Goal: Task Accomplishment & Management: Manage account settings

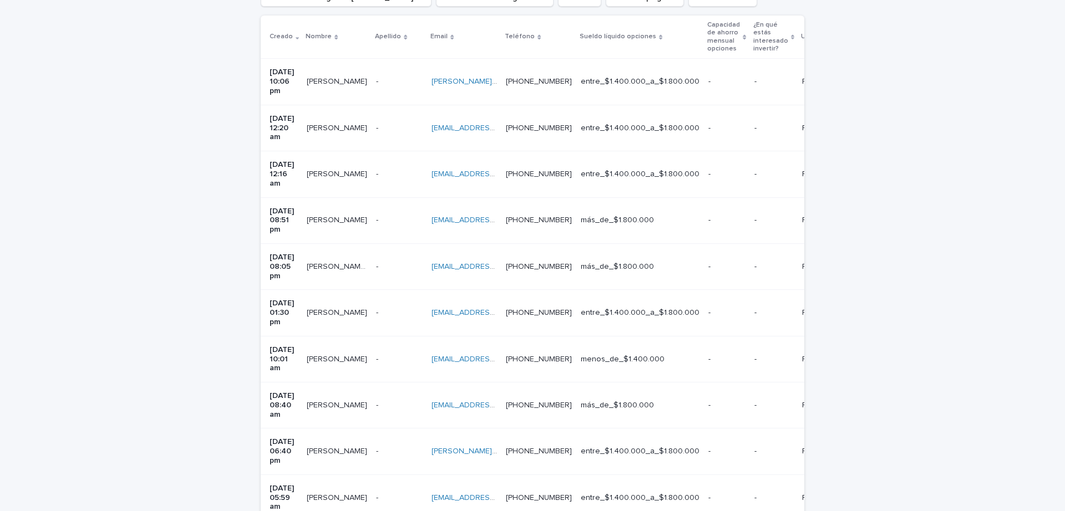
scroll to position [238, 0]
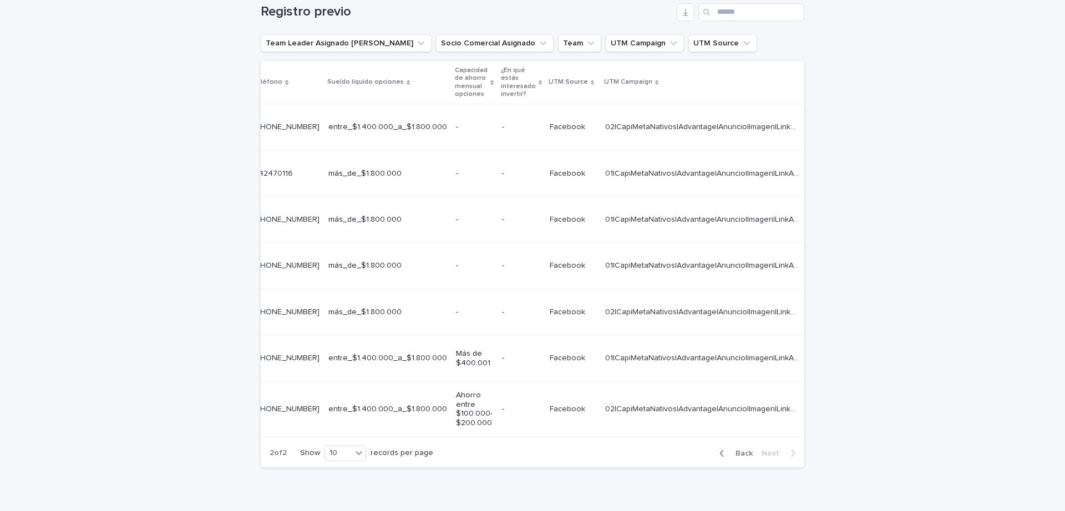
scroll to position [0, 415]
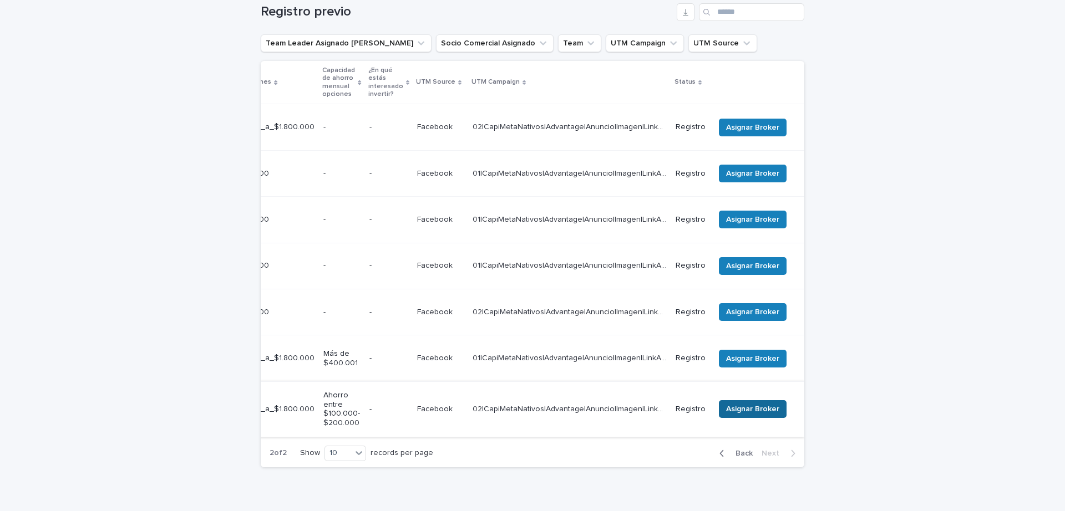
click at [748, 400] on button "Asignar Broker" at bounding box center [753, 409] width 68 height 18
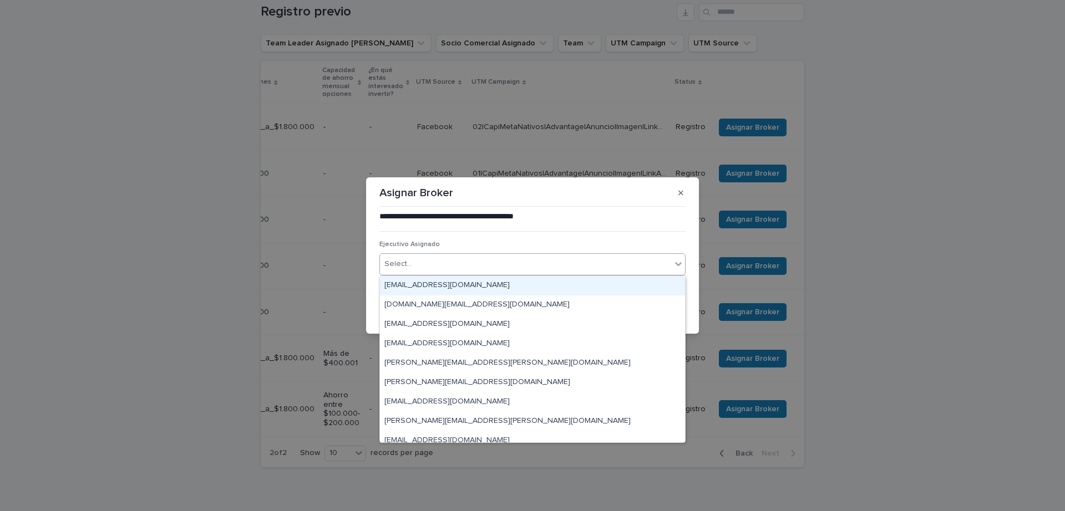
click at [527, 261] on div "Select..." at bounding box center [525, 264] width 291 height 18
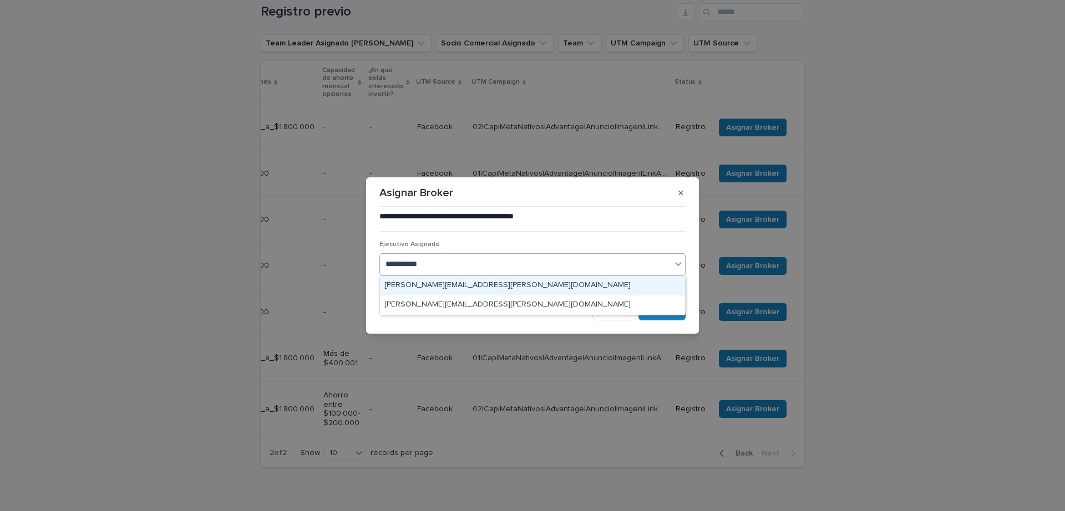
type input "**********"
click at [514, 283] on div "[PERSON_NAME][EMAIL_ADDRESS][PERSON_NAME][DOMAIN_NAME]" at bounding box center [532, 285] width 305 height 19
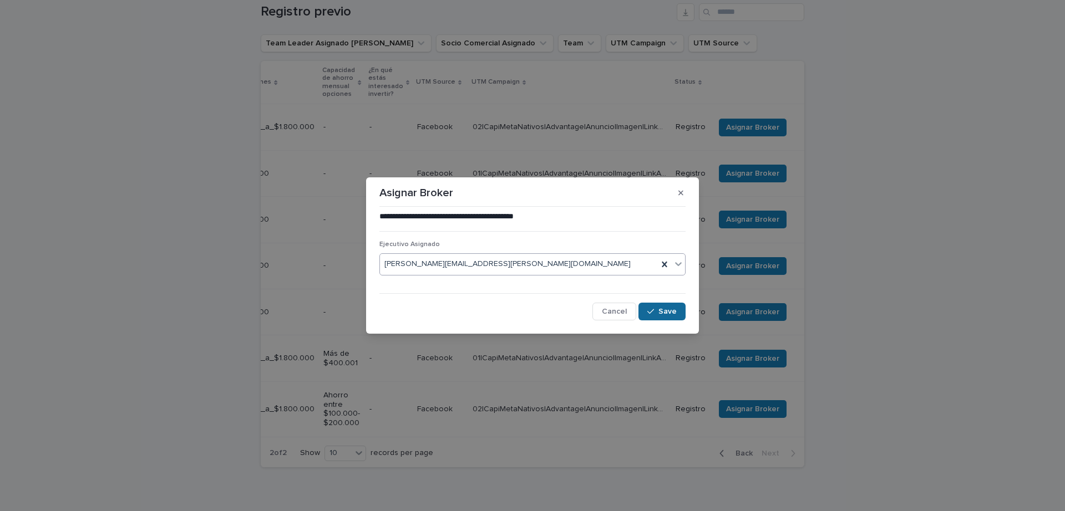
click at [665, 311] on span "Save" at bounding box center [667, 312] width 18 height 8
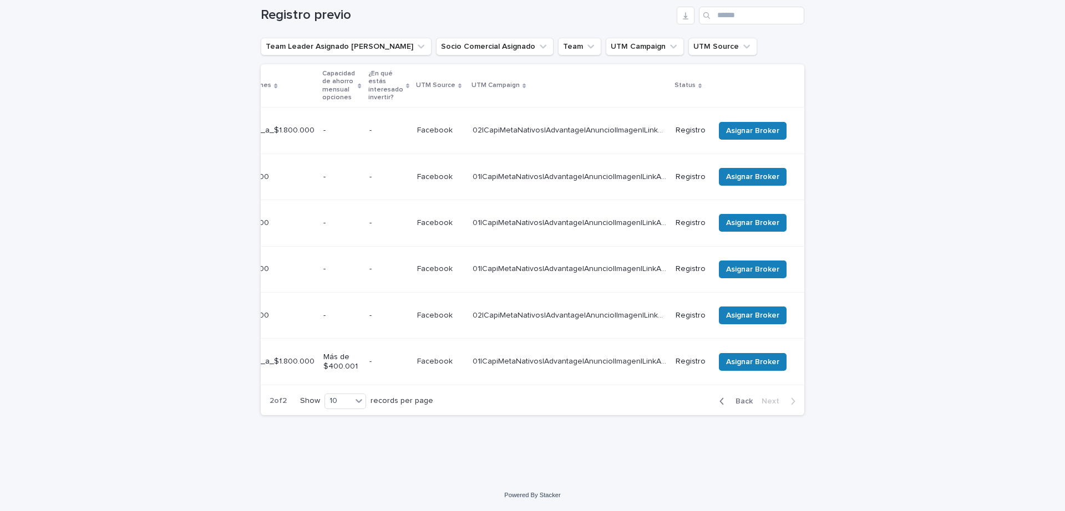
scroll to position [144, 0]
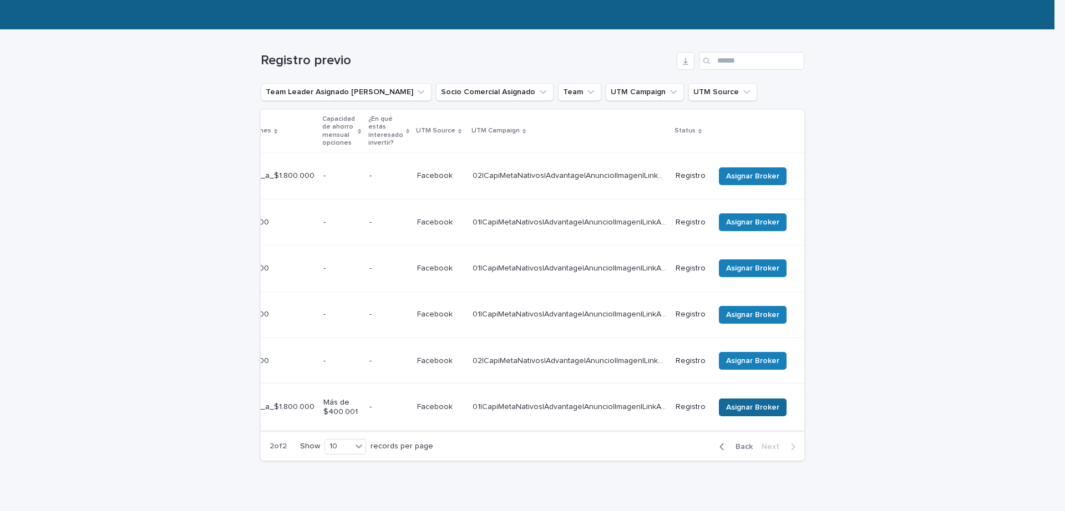
click at [729, 402] on span "Asignar Broker" at bounding box center [752, 407] width 53 height 11
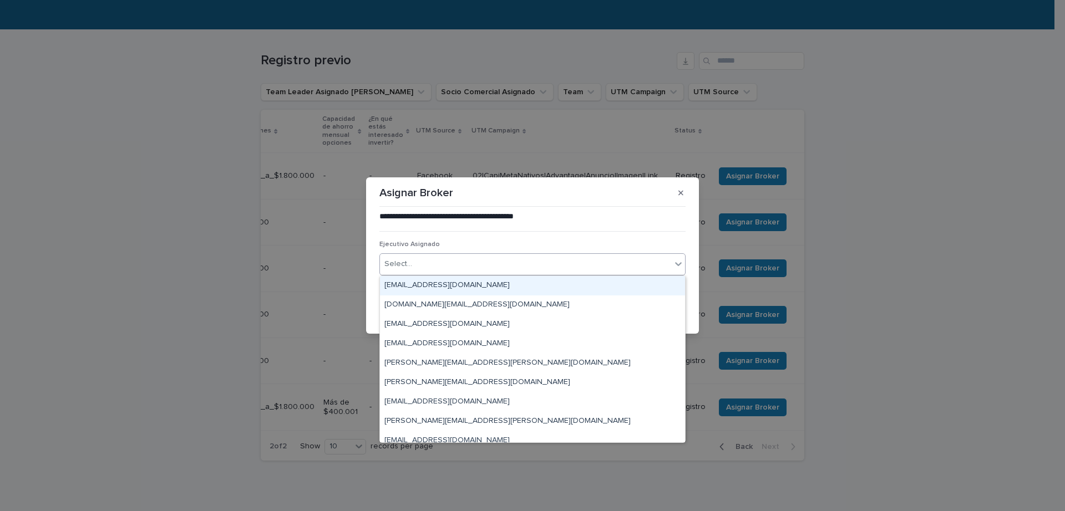
click at [442, 266] on div "Select..." at bounding box center [525, 264] width 291 height 18
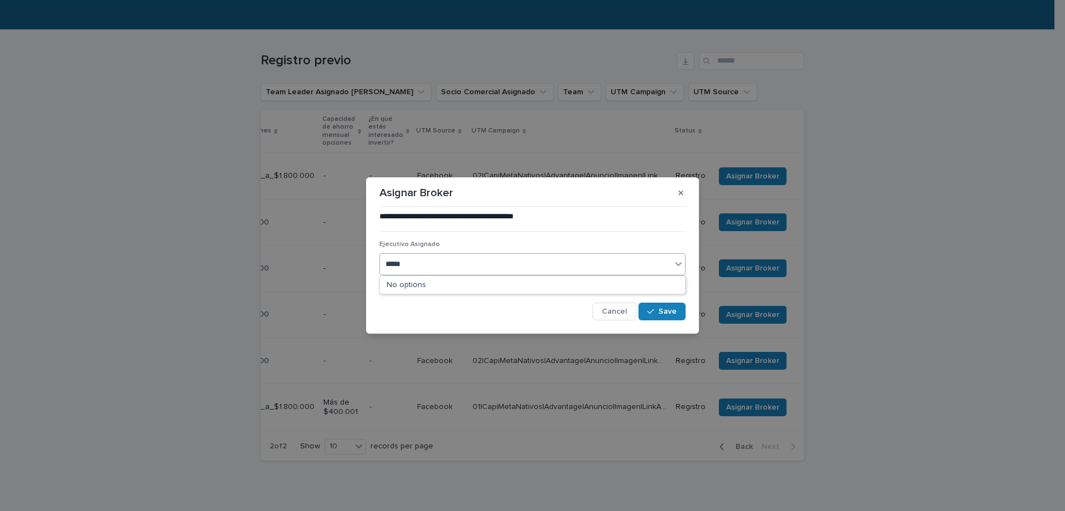
type input "******"
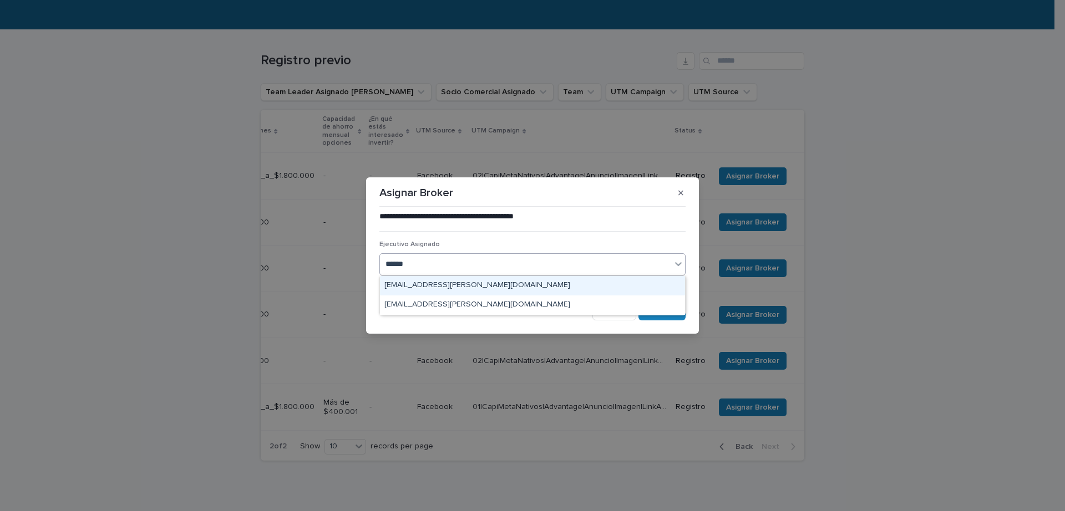
click at [465, 283] on div "[EMAIL_ADDRESS][PERSON_NAME][DOMAIN_NAME]" at bounding box center [532, 285] width 305 height 19
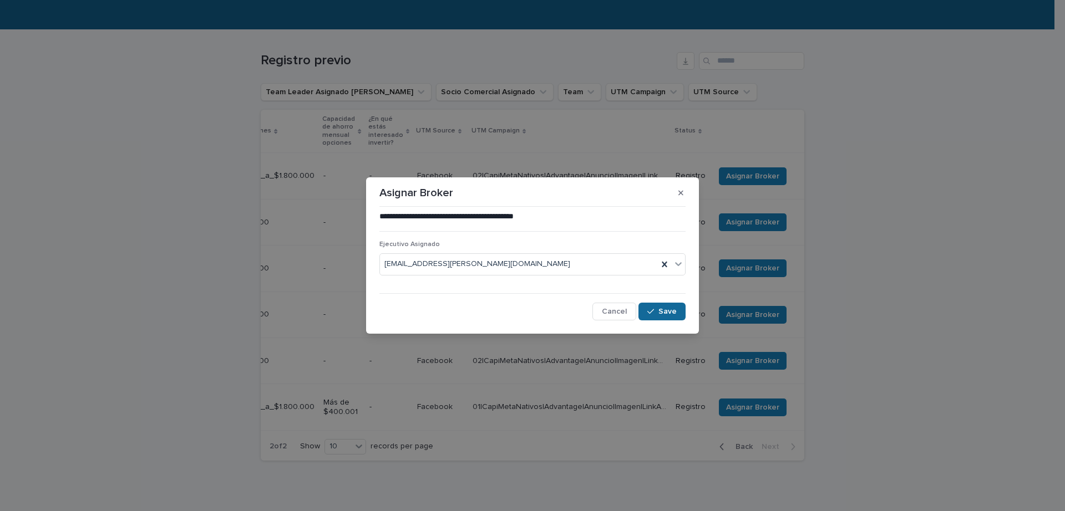
click at [669, 319] on button "Save" at bounding box center [661, 312] width 47 height 18
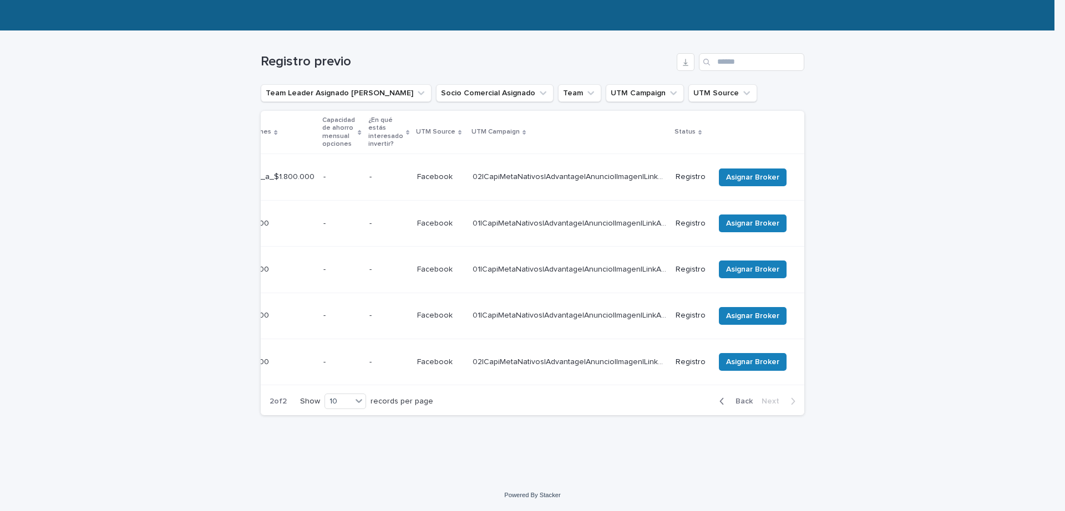
scroll to position [106, 0]
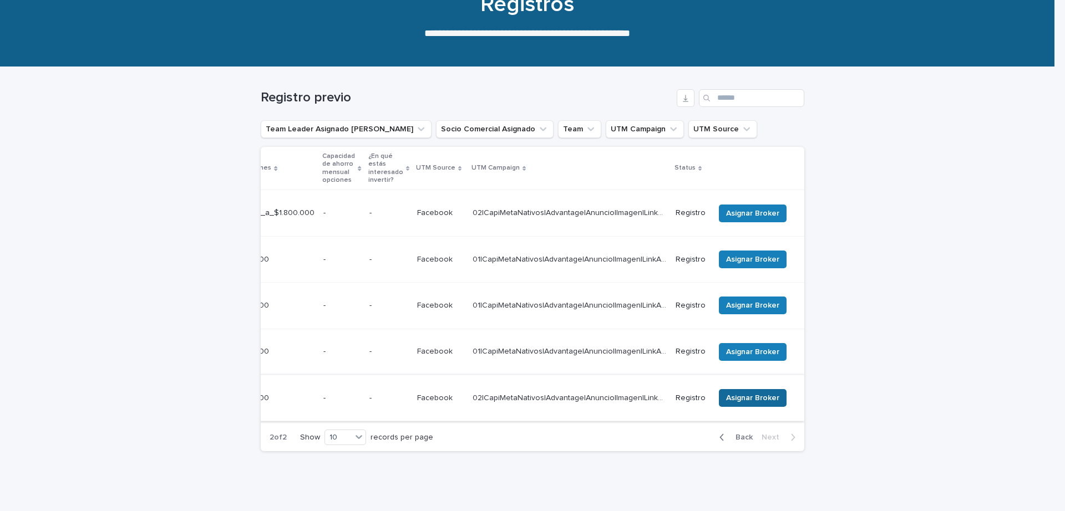
click at [741, 389] on button "Asignar Broker" at bounding box center [753, 398] width 68 height 18
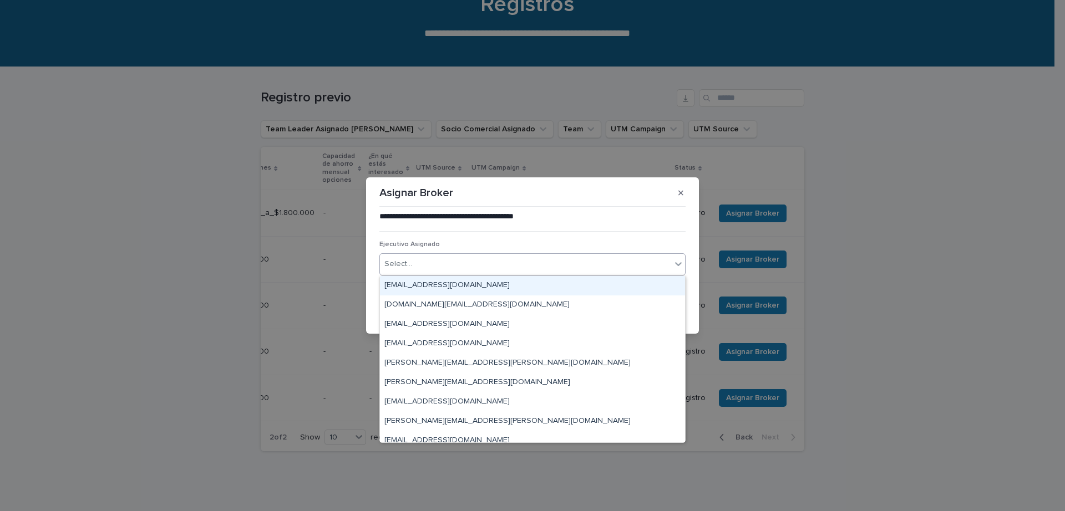
click at [573, 266] on div "Select..." at bounding box center [525, 264] width 291 height 18
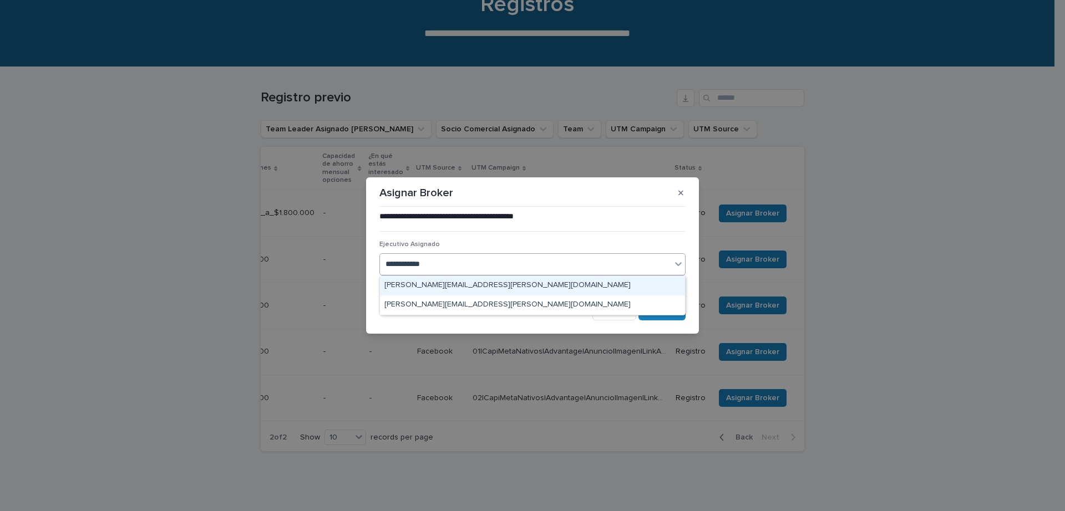
type input "**********"
click at [558, 283] on div "[PERSON_NAME][EMAIL_ADDRESS][PERSON_NAME][DOMAIN_NAME]" at bounding box center [532, 285] width 305 height 19
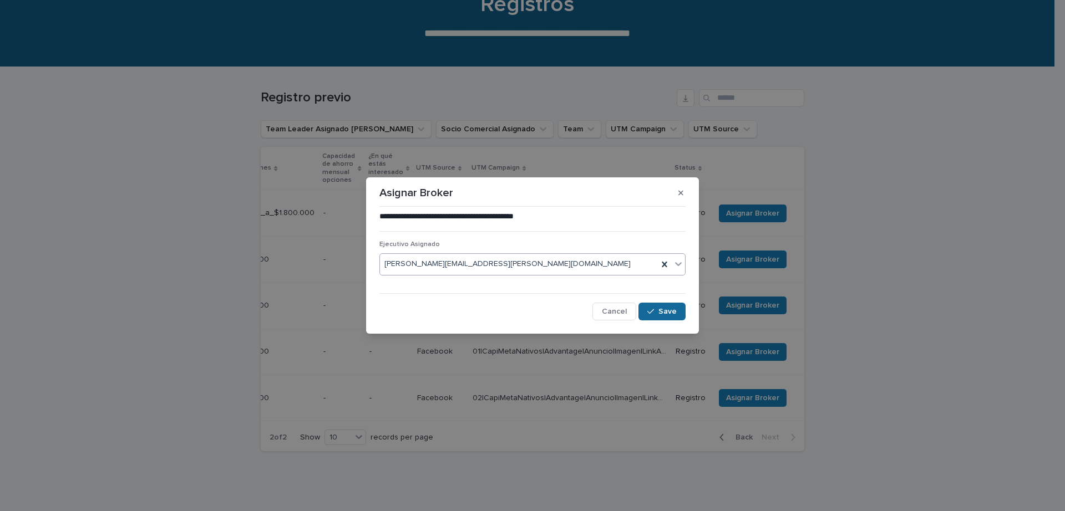
click at [659, 314] on button "Save" at bounding box center [661, 312] width 47 height 18
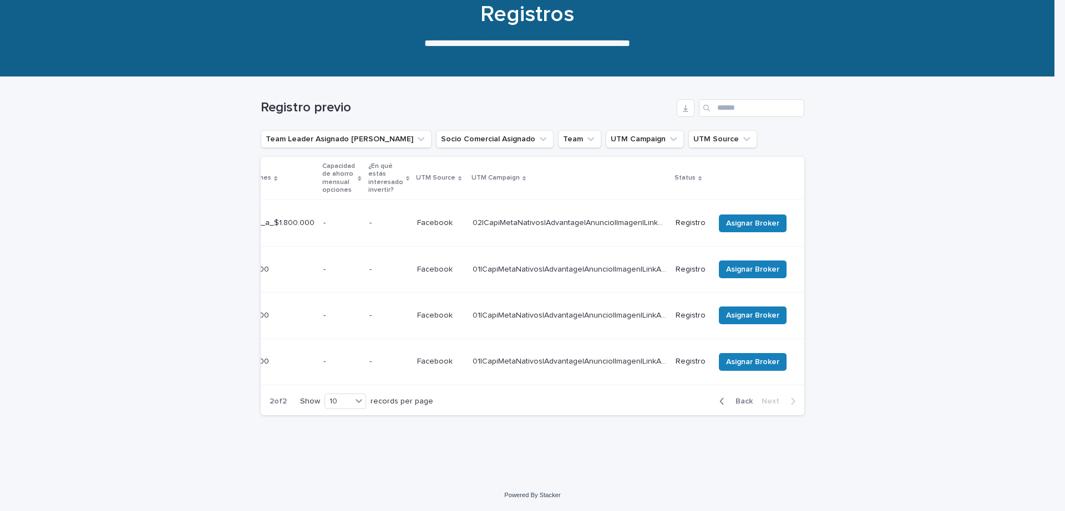
scroll to position [70, 0]
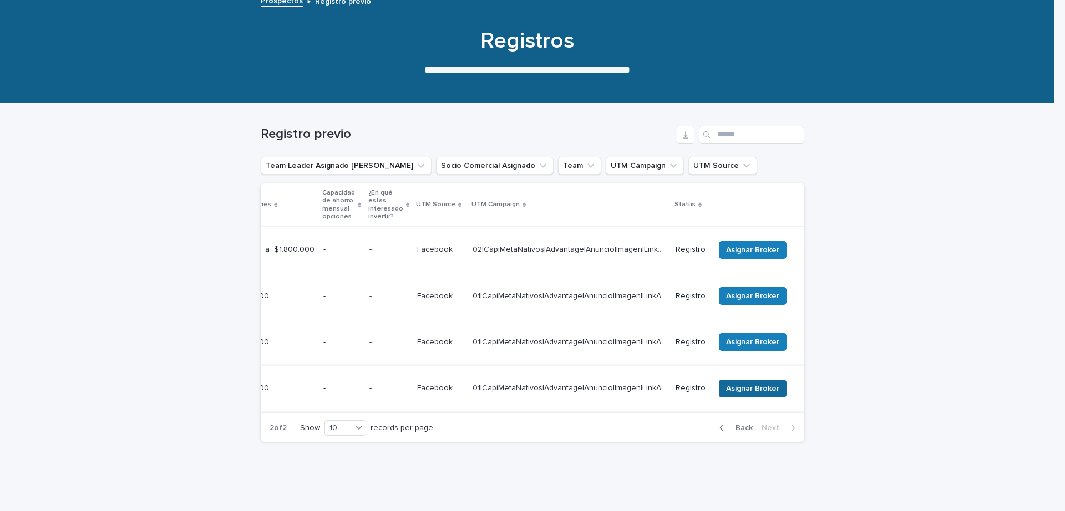
click at [732, 383] on span "Asignar Broker" at bounding box center [752, 388] width 53 height 11
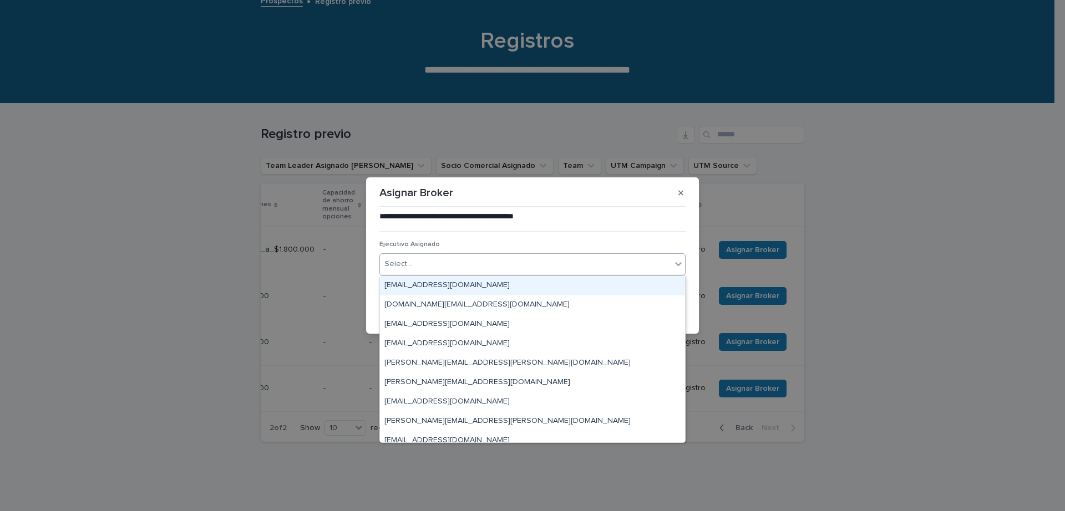
click at [601, 271] on div "Select..." at bounding box center [525, 264] width 291 height 18
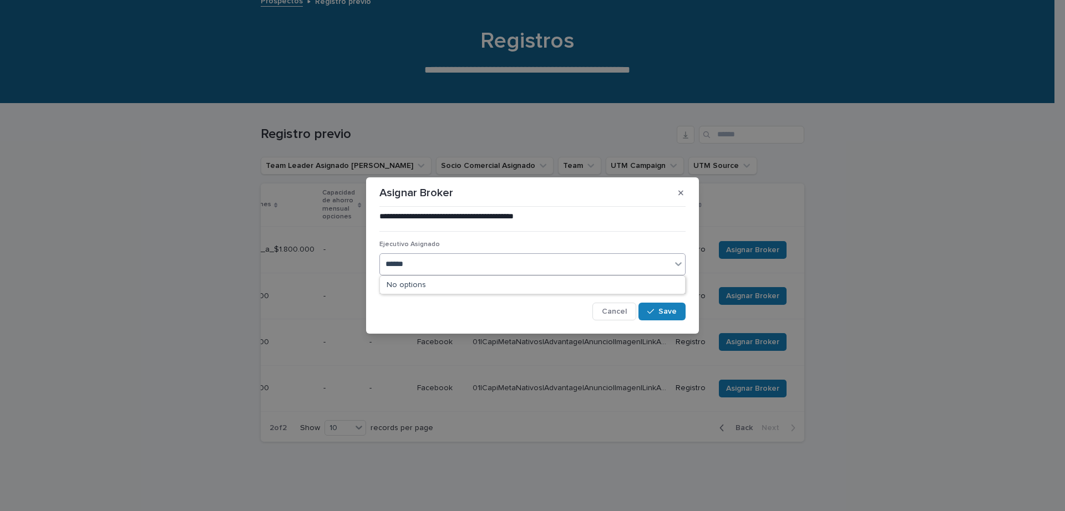
type input "*******"
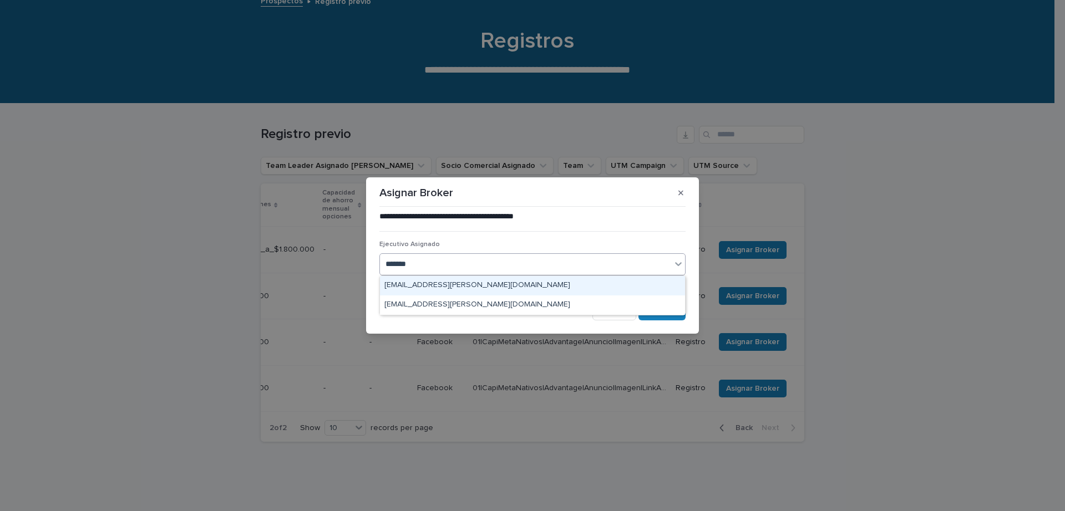
click at [557, 282] on div "[EMAIL_ADDRESS][PERSON_NAME][DOMAIN_NAME]" at bounding box center [532, 285] width 305 height 19
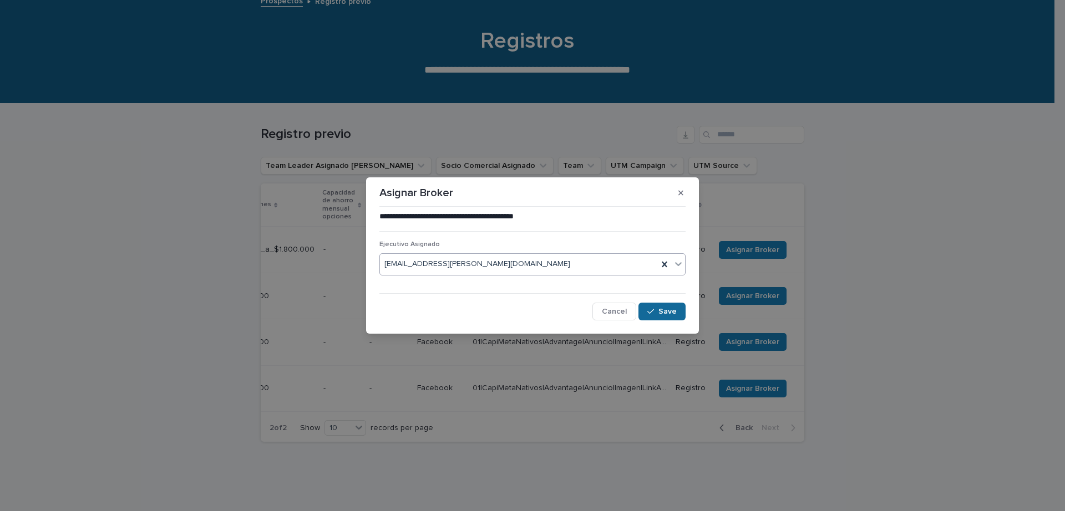
click at [658, 308] on div "button" at bounding box center [652, 312] width 11 height 8
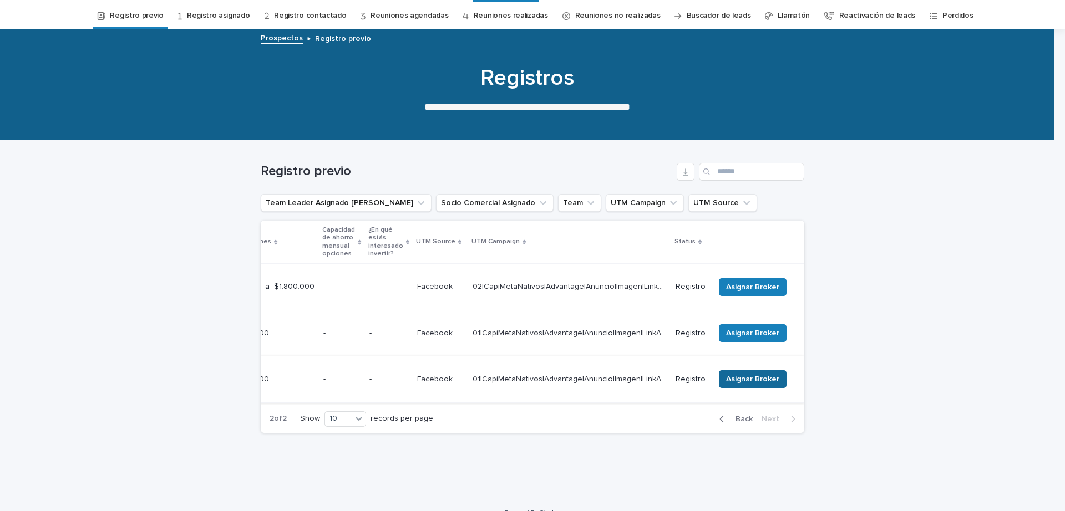
click at [743, 374] on span "Asignar Broker" at bounding box center [752, 379] width 53 height 11
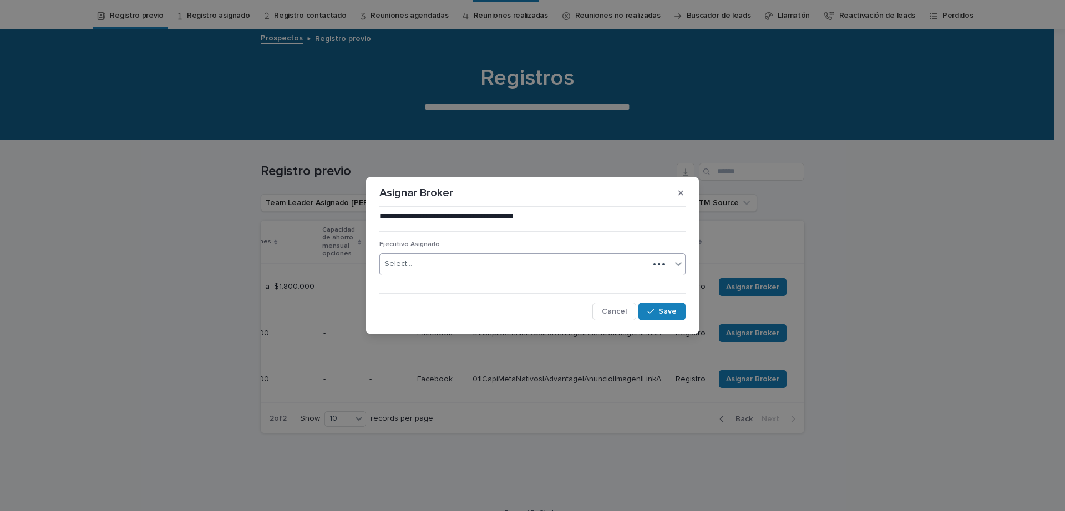
click at [585, 262] on div "Select..." at bounding box center [514, 264] width 269 height 18
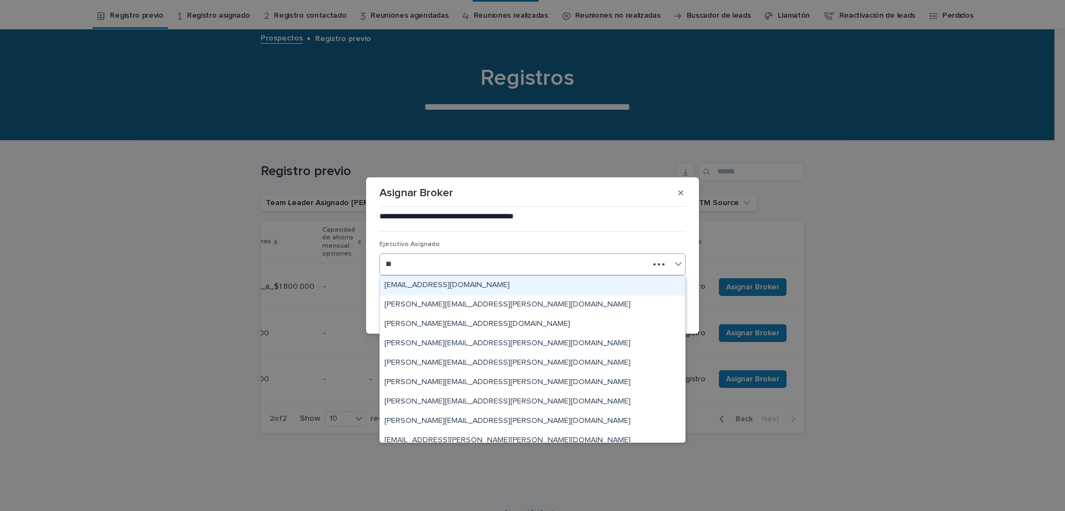
type input "*"
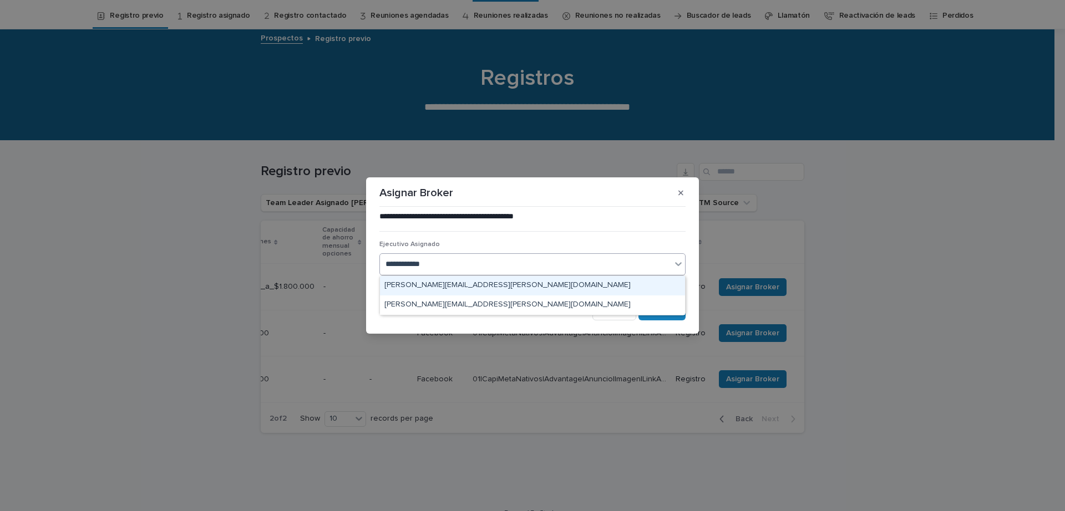
type input "**********"
click at [582, 289] on div "[PERSON_NAME][EMAIL_ADDRESS][PERSON_NAME][DOMAIN_NAME]" at bounding box center [532, 285] width 305 height 19
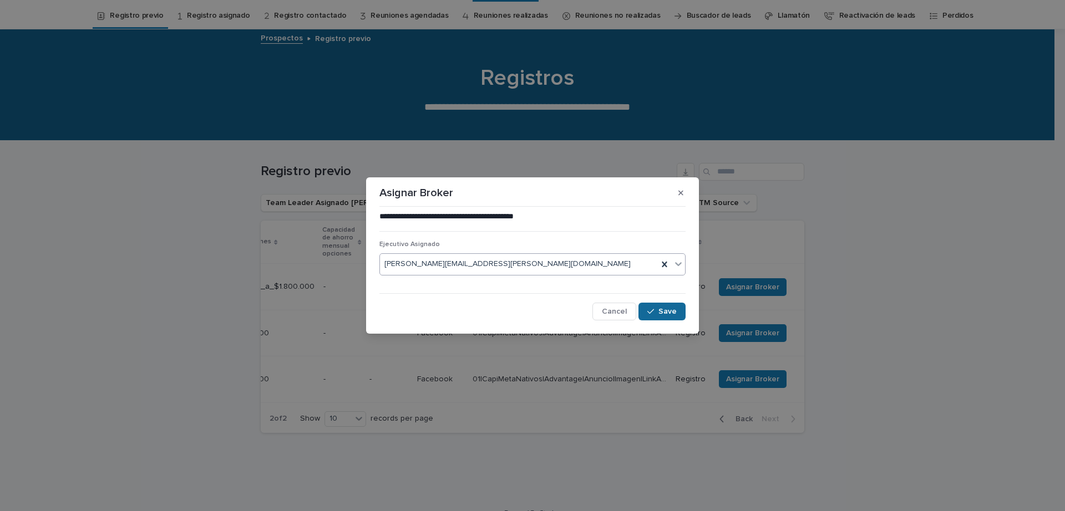
click at [668, 310] on span "Save" at bounding box center [667, 312] width 18 height 8
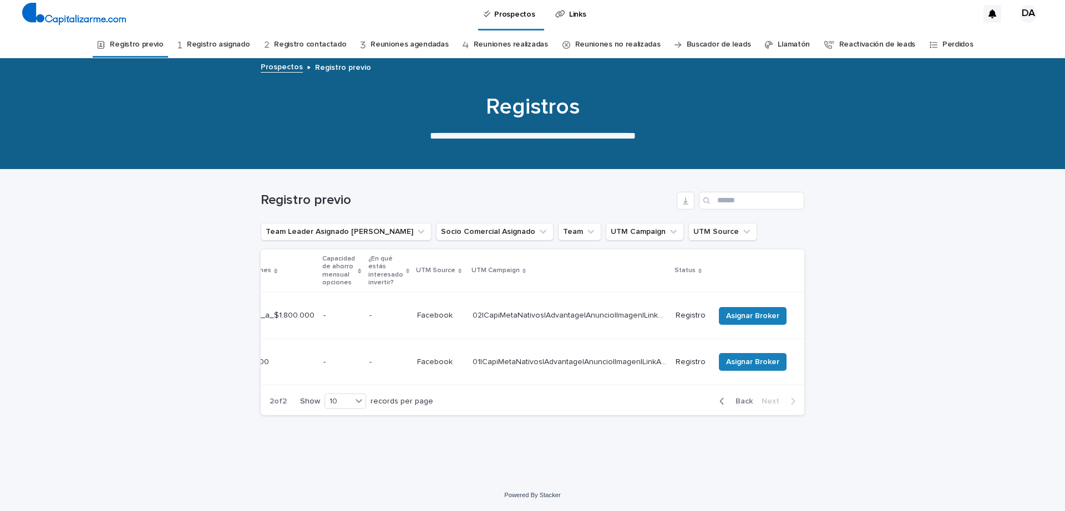
scroll to position [0, 0]
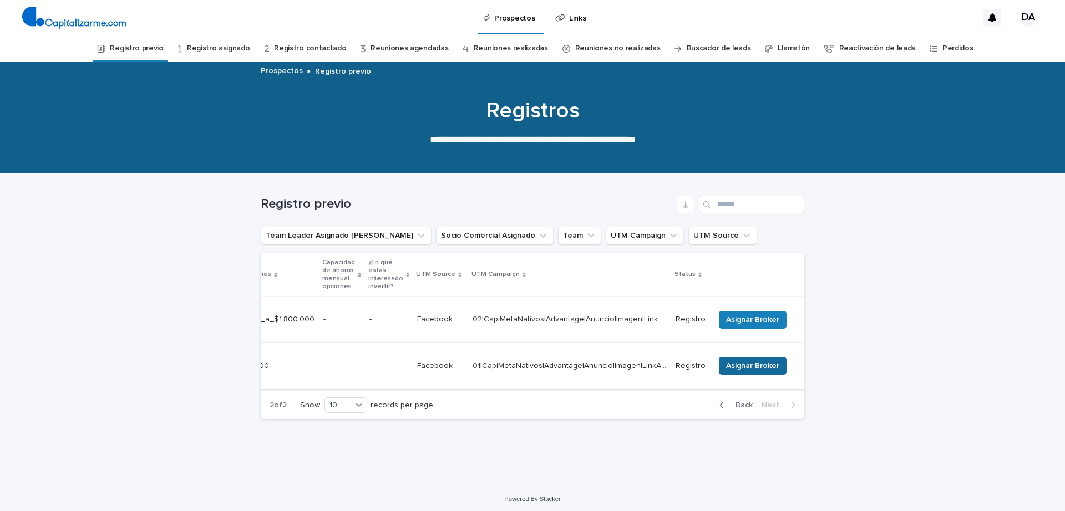
click at [764, 360] on span "Asignar Broker" at bounding box center [752, 365] width 53 height 11
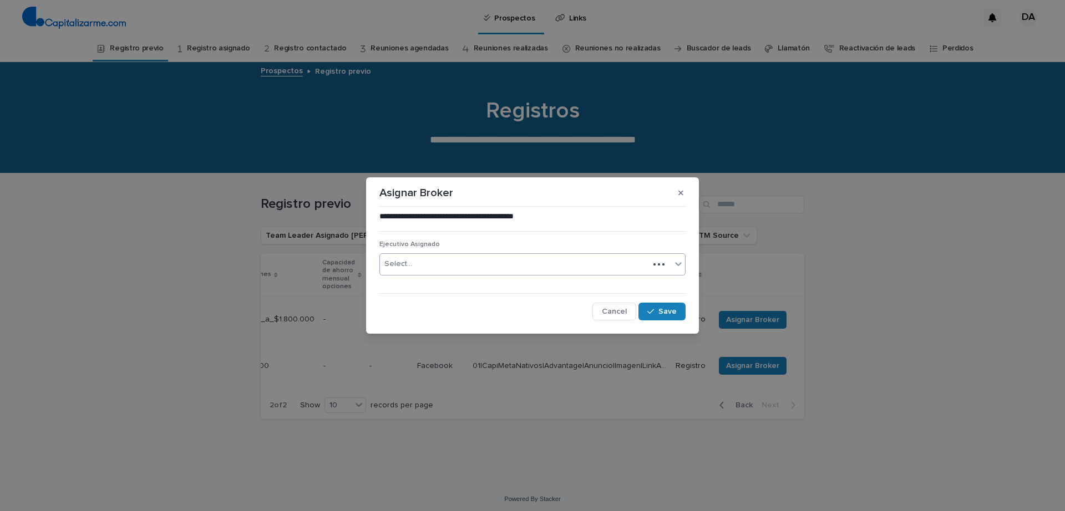
click at [575, 261] on div "Select..." at bounding box center [514, 264] width 269 height 18
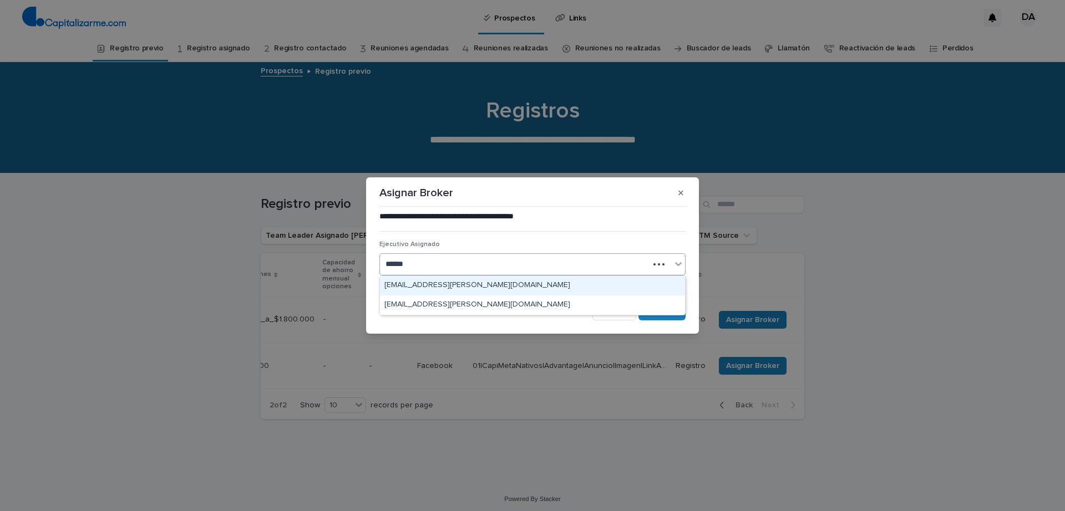
type input "*******"
drag, startPoint x: 585, startPoint y: 294, endPoint x: 585, endPoint y: 287, distance: 7.8
click at [585, 287] on div "[EMAIL_ADDRESS][PERSON_NAME][DOMAIN_NAME]" at bounding box center [532, 285] width 305 height 19
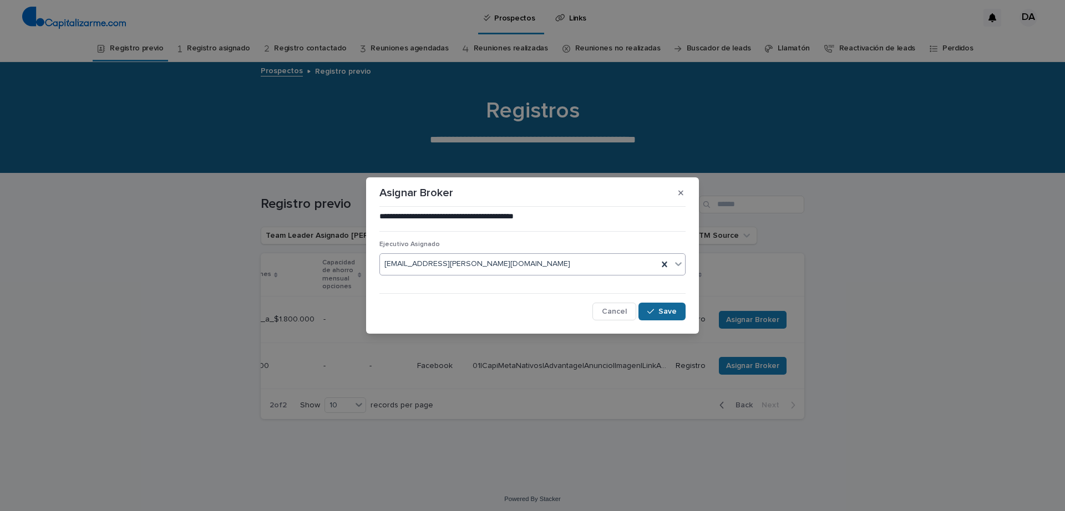
click at [662, 306] on button "Save" at bounding box center [661, 312] width 47 height 18
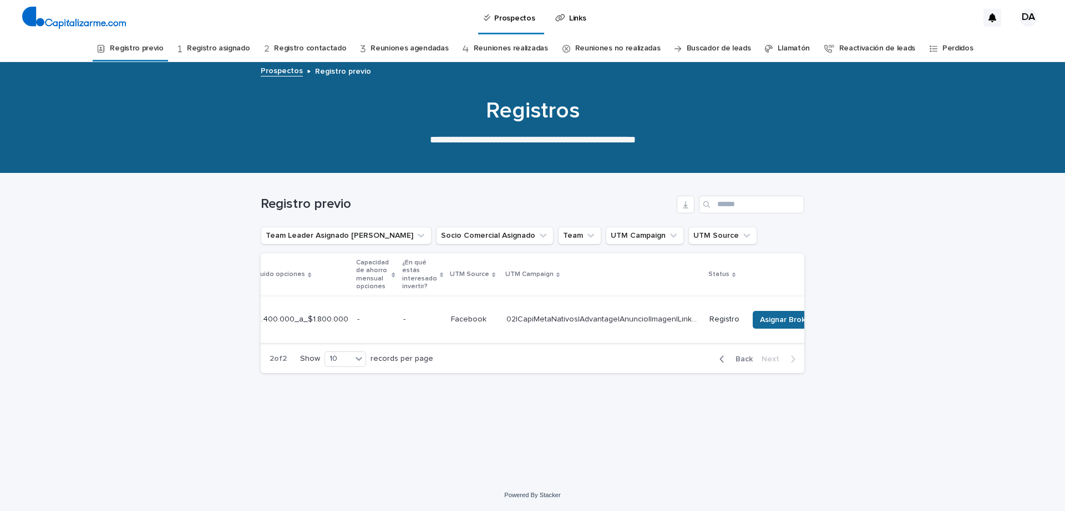
click at [776, 314] on span "Asignar Broker" at bounding box center [786, 319] width 53 height 11
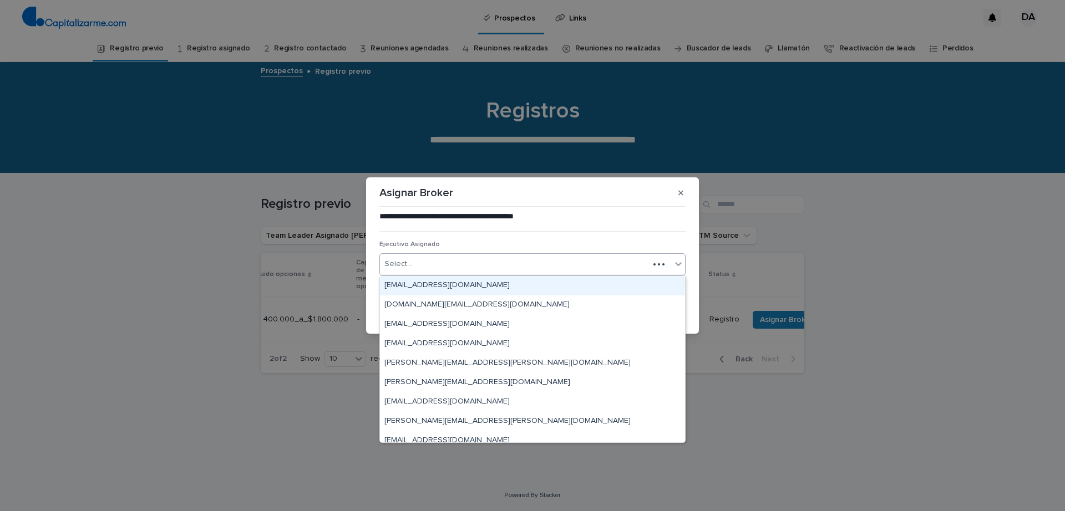
click at [573, 263] on div "Select..." at bounding box center [514, 264] width 269 height 18
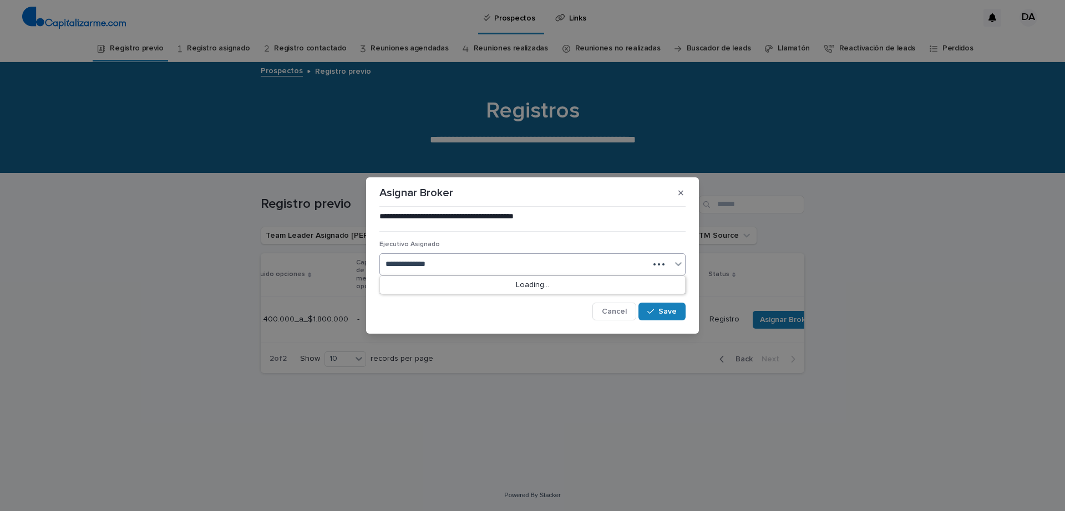
type input "**********"
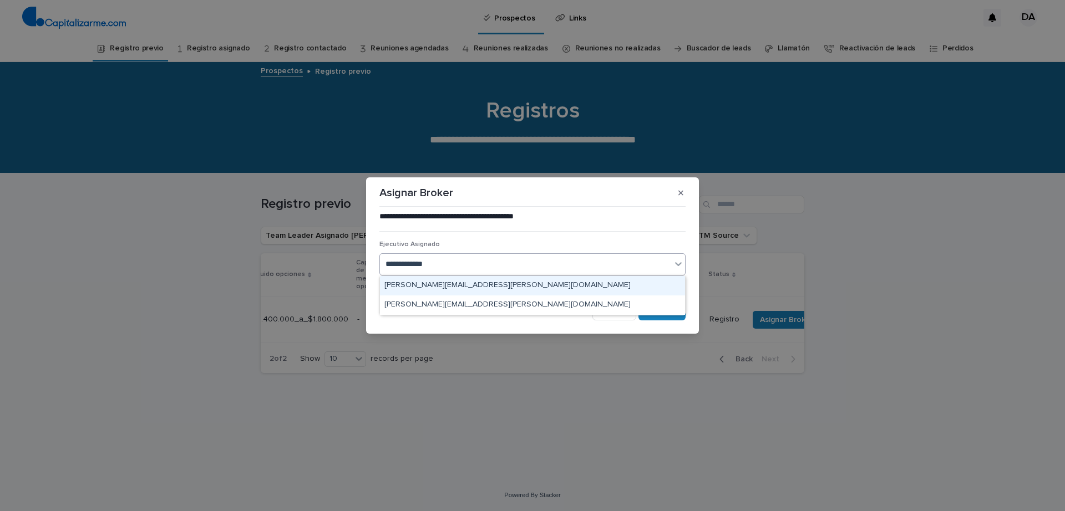
click at [573, 281] on div "[PERSON_NAME][EMAIL_ADDRESS][PERSON_NAME][DOMAIN_NAME]" at bounding box center [532, 285] width 305 height 19
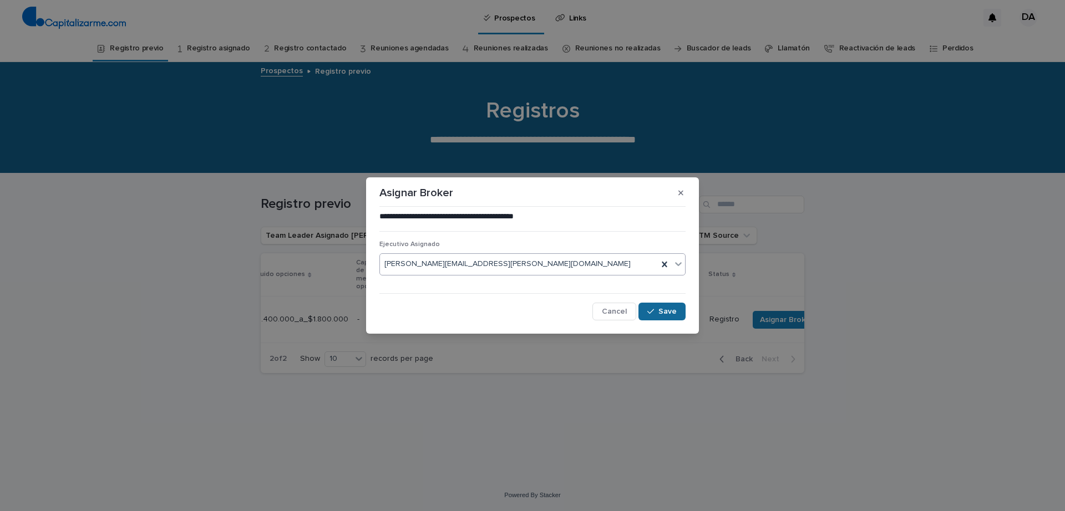
click at [665, 314] on span "Save" at bounding box center [667, 312] width 18 height 8
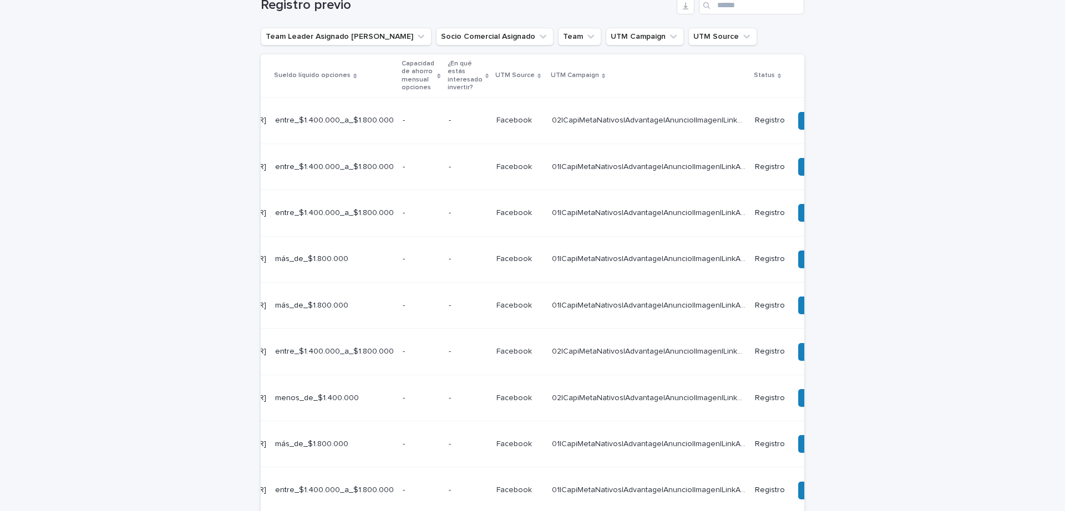
scroll to position [0, 398]
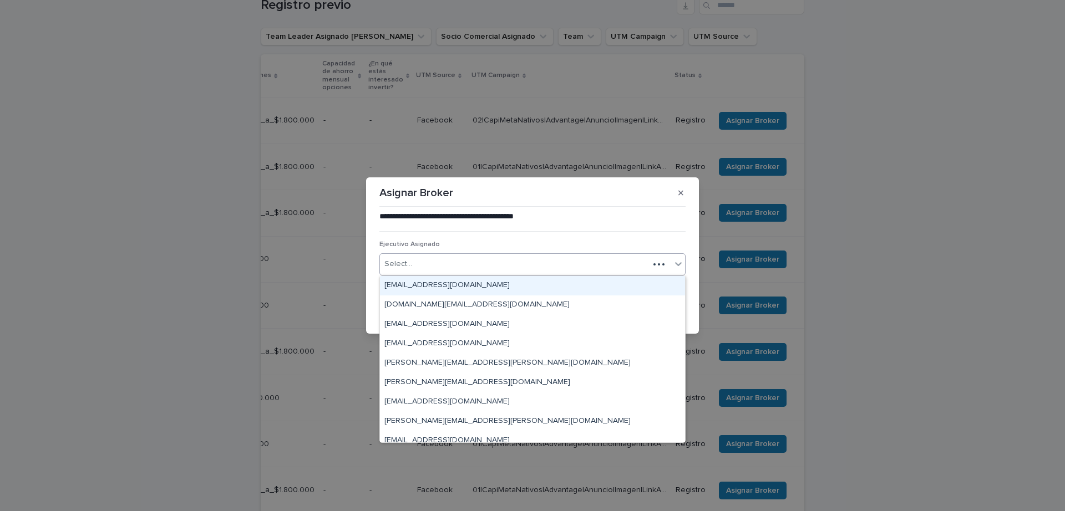
click at [564, 266] on div "Select..." at bounding box center [514, 264] width 269 height 18
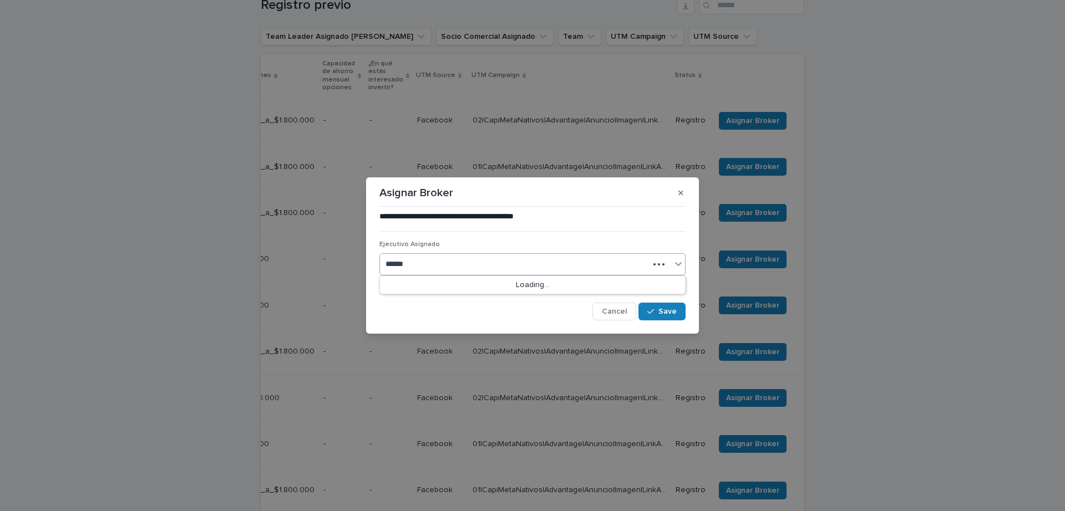
type input "*******"
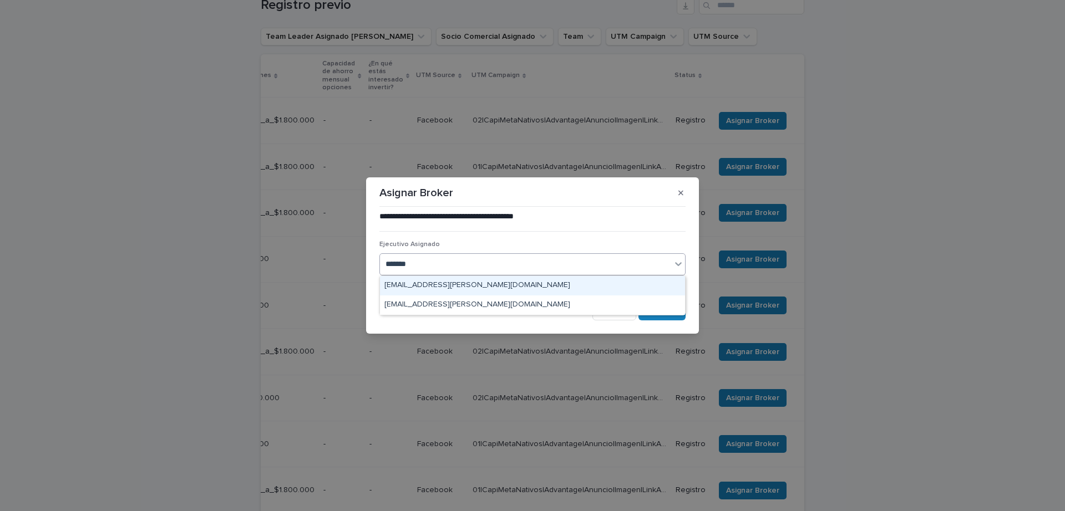
click at [544, 282] on div "[EMAIL_ADDRESS][PERSON_NAME][DOMAIN_NAME]" at bounding box center [532, 285] width 305 height 19
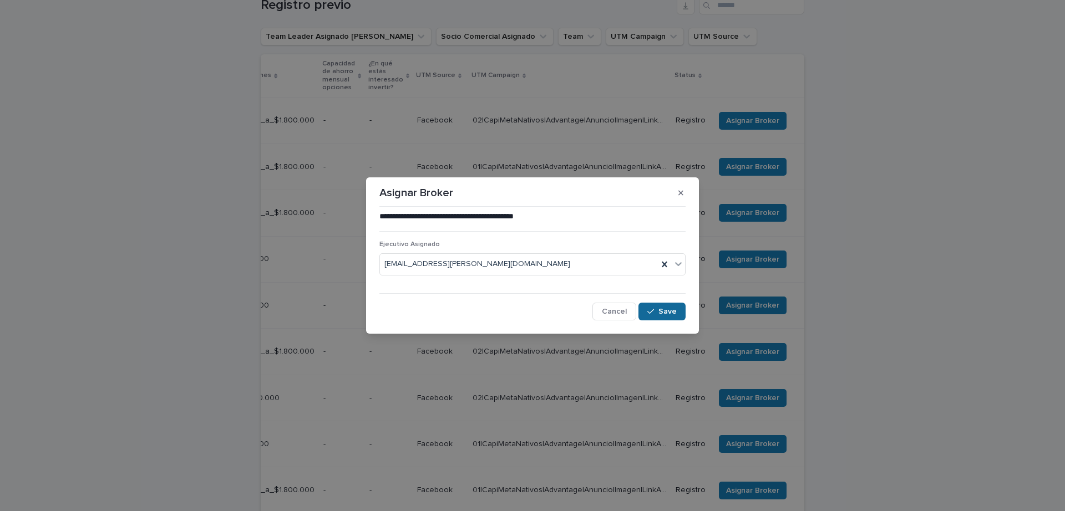
click at [648, 309] on icon "button" at bounding box center [650, 312] width 7 height 8
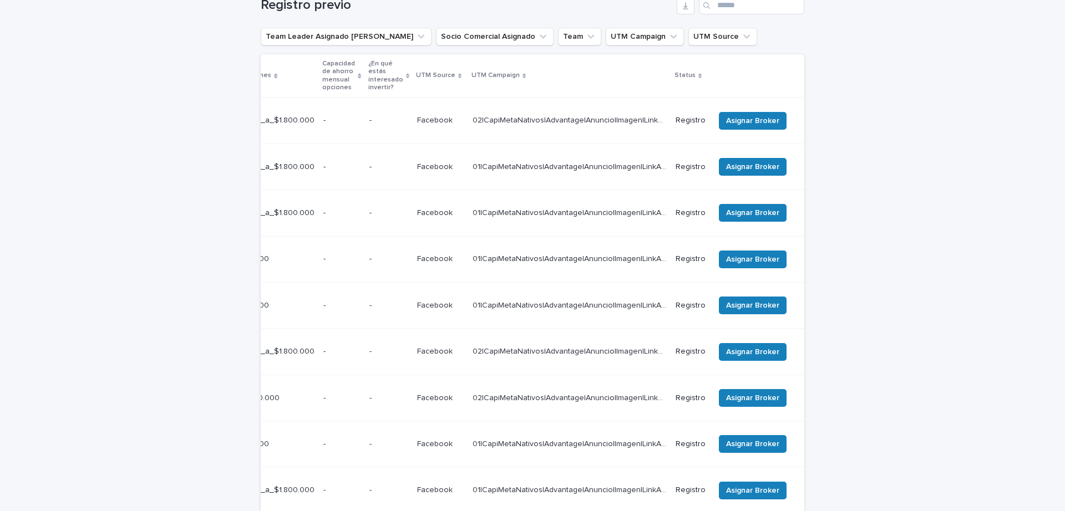
scroll to position [181, 0]
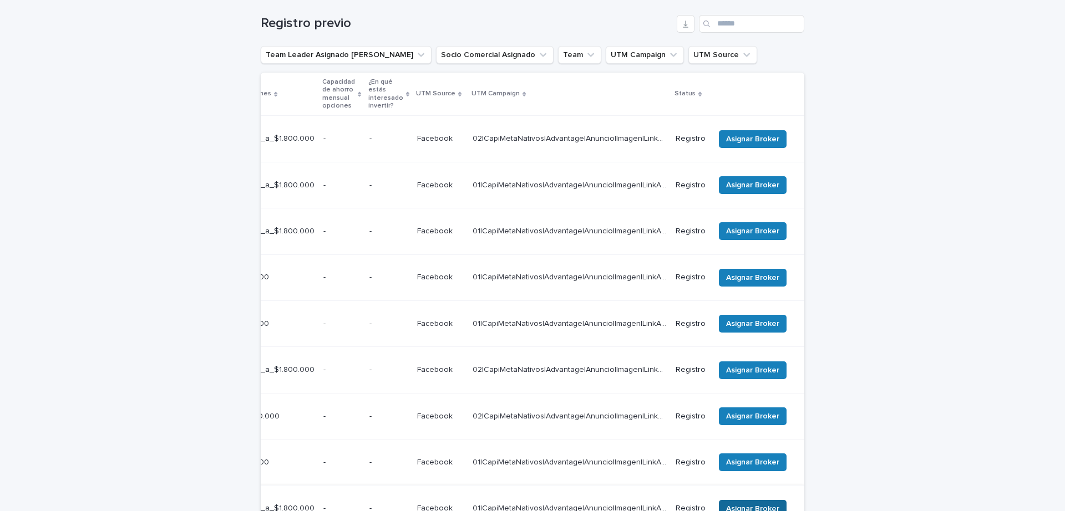
click at [751, 503] on span "Asignar Broker" at bounding box center [752, 508] width 53 height 11
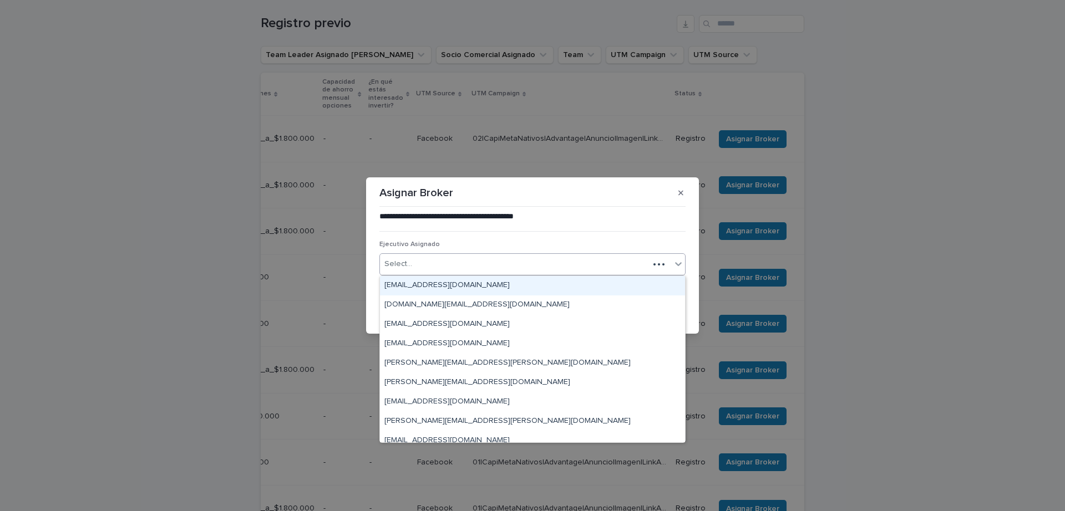
click at [557, 262] on div "Select..." at bounding box center [514, 264] width 269 height 18
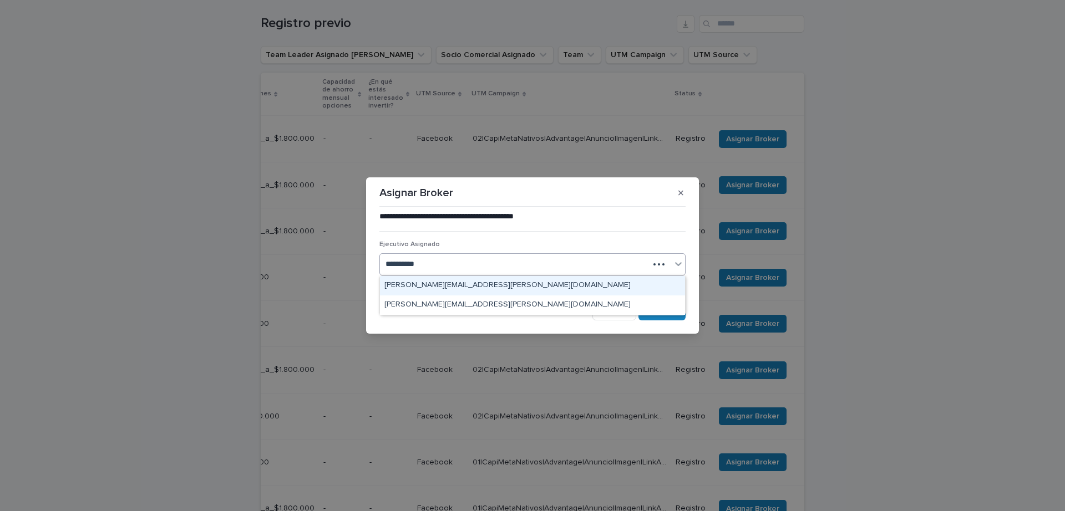
type input "**********"
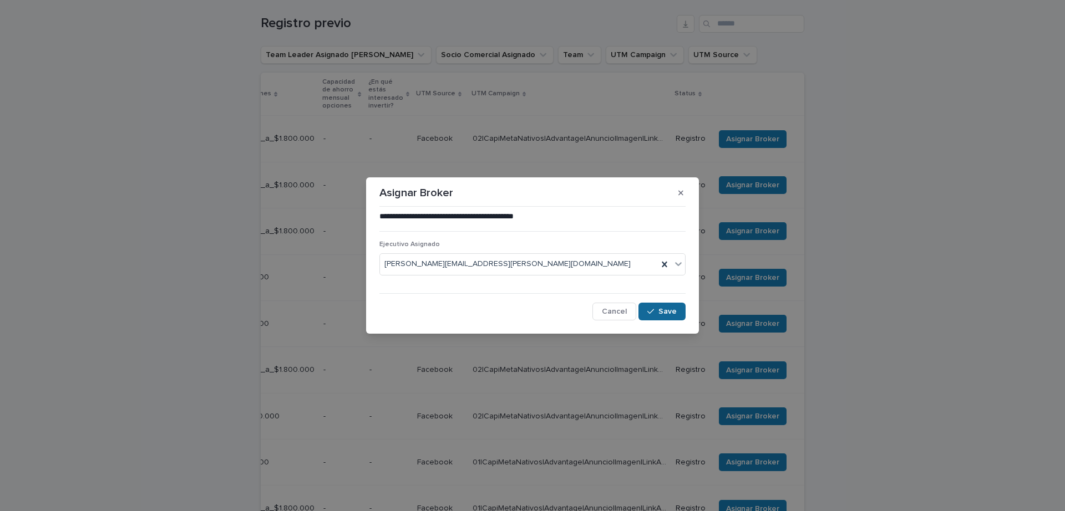
click at [661, 313] on span "Save" at bounding box center [667, 312] width 18 height 8
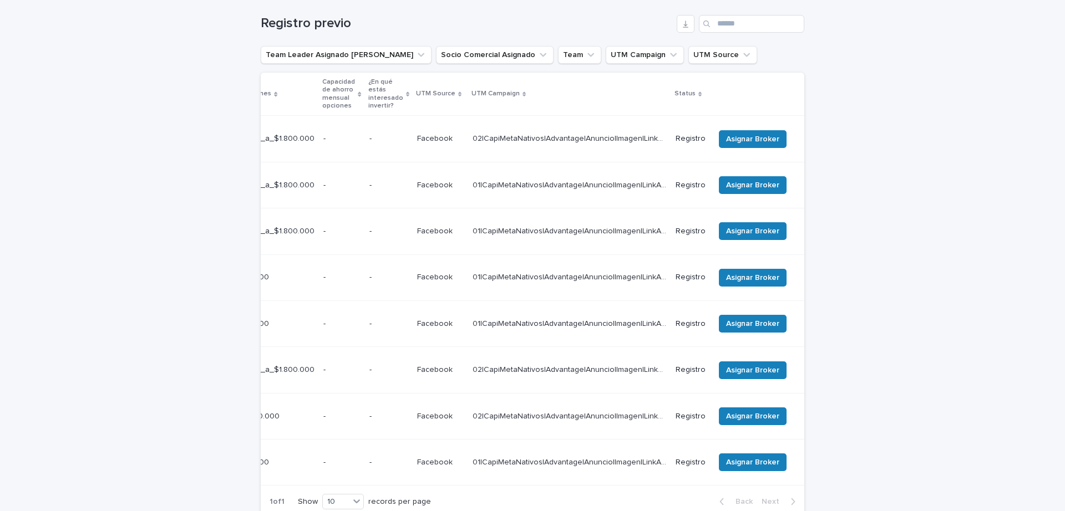
scroll to position [162, 0]
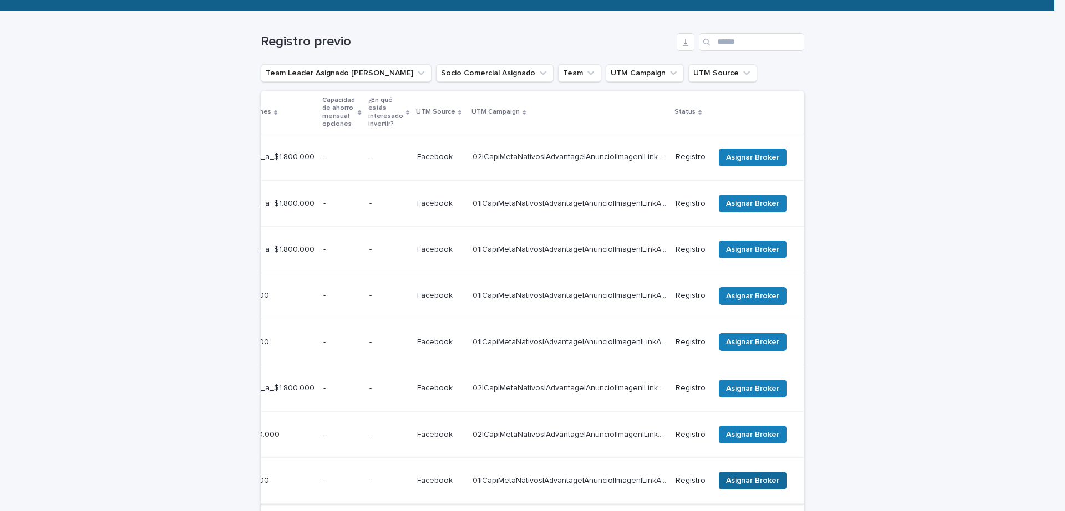
click at [739, 475] on span "Asignar Broker" at bounding box center [752, 480] width 53 height 11
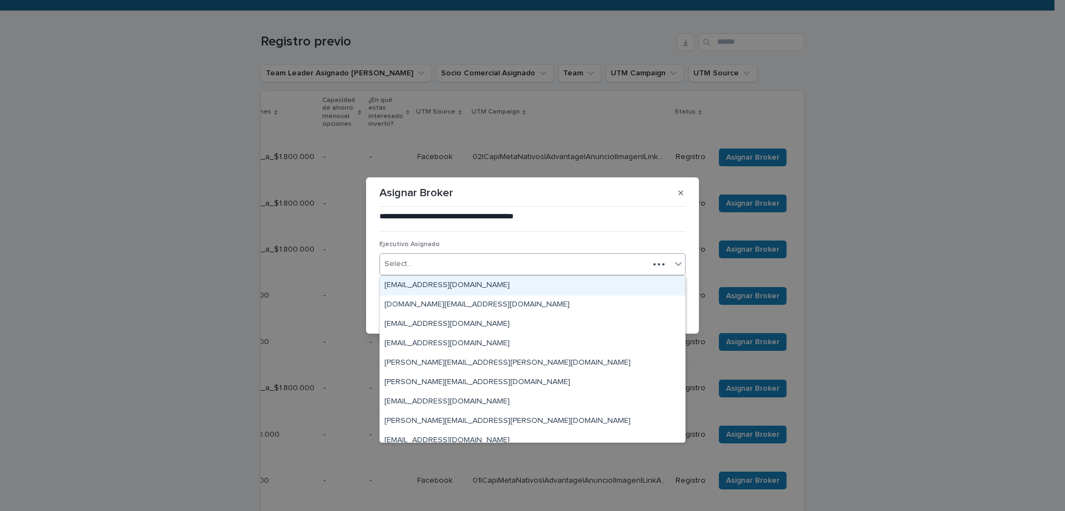
click at [533, 262] on div "Select..." at bounding box center [514, 264] width 269 height 18
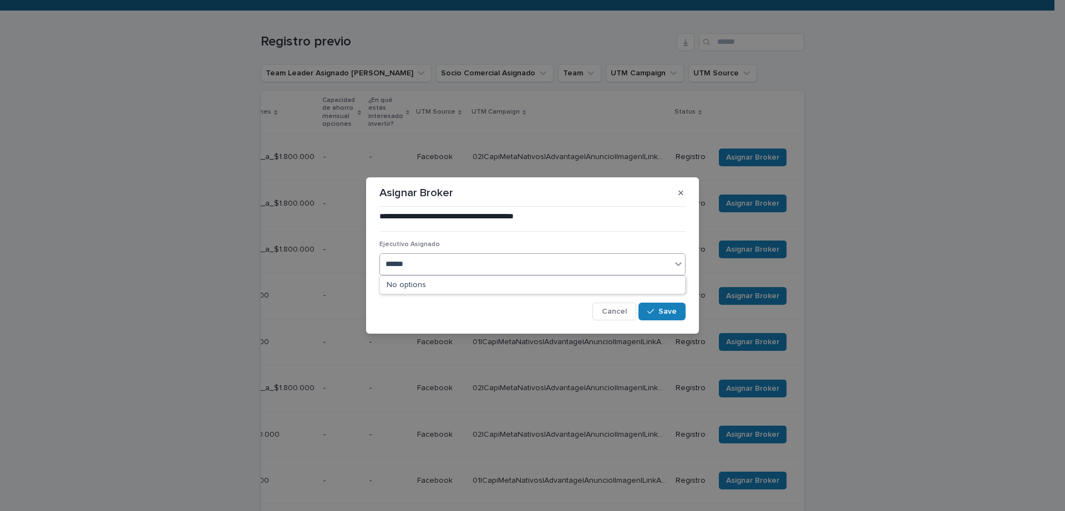
type input "*******"
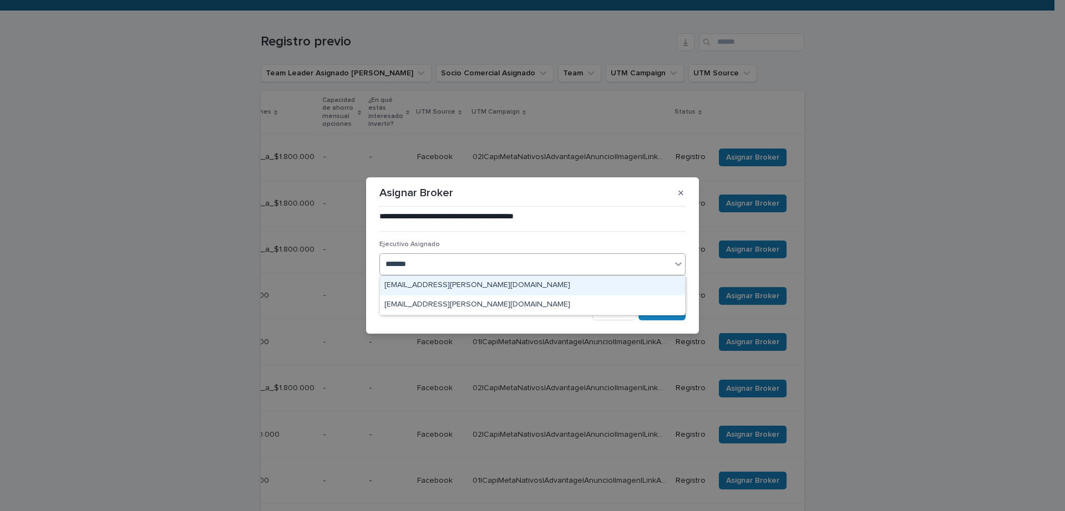
click at [529, 287] on div "[EMAIL_ADDRESS][PERSON_NAME][DOMAIN_NAME]" at bounding box center [532, 285] width 305 height 19
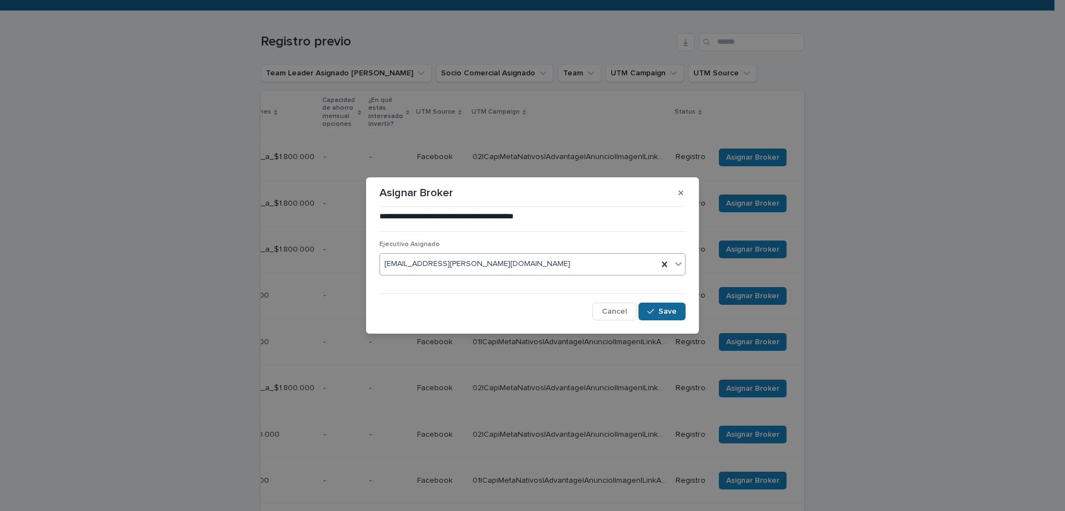
click at [663, 312] on span "Save" at bounding box center [667, 312] width 18 height 8
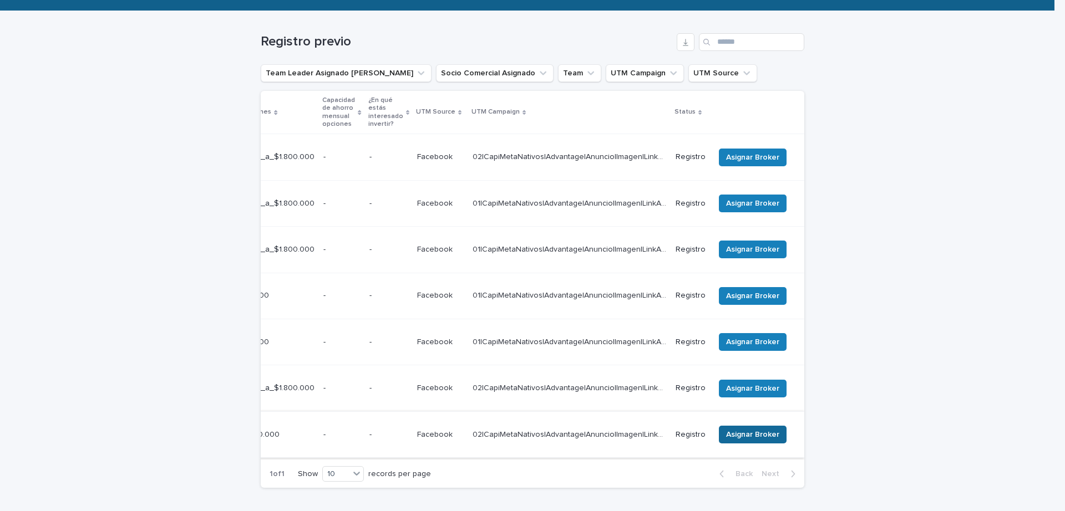
click at [761, 426] on button "Asignar Broker" at bounding box center [753, 435] width 68 height 18
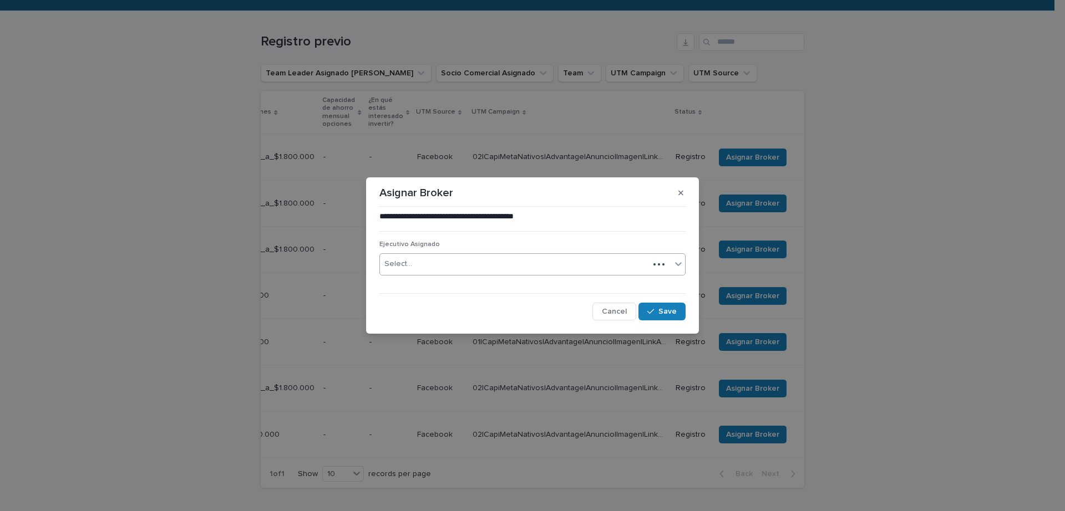
click at [558, 260] on div "Select..." at bounding box center [514, 264] width 269 height 18
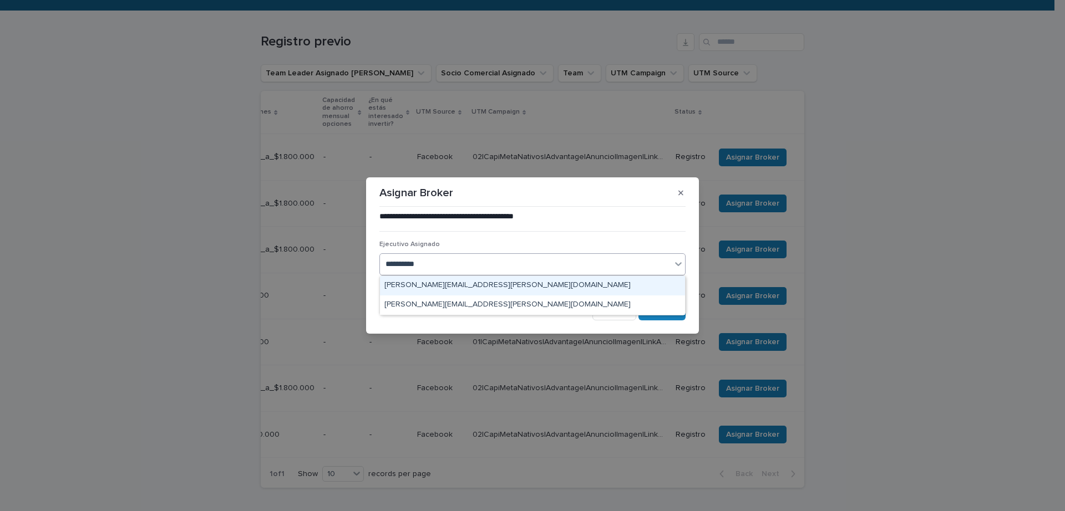
type input "**********"
click at [539, 280] on div "[PERSON_NAME][EMAIL_ADDRESS][PERSON_NAME][DOMAIN_NAME]" at bounding box center [532, 285] width 305 height 19
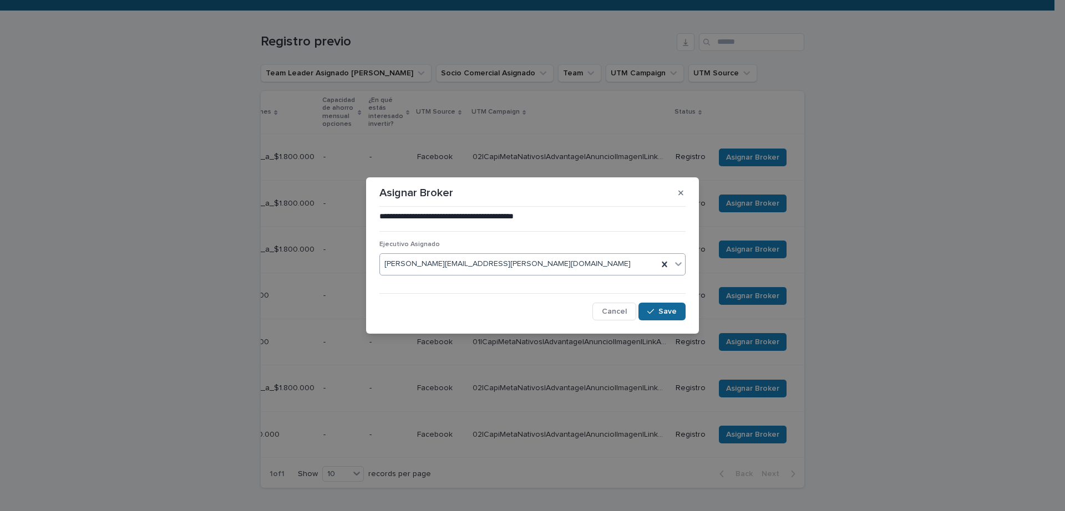
click at [662, 312] on span "Save" at bounding box center [667, 312] width 18 height 8
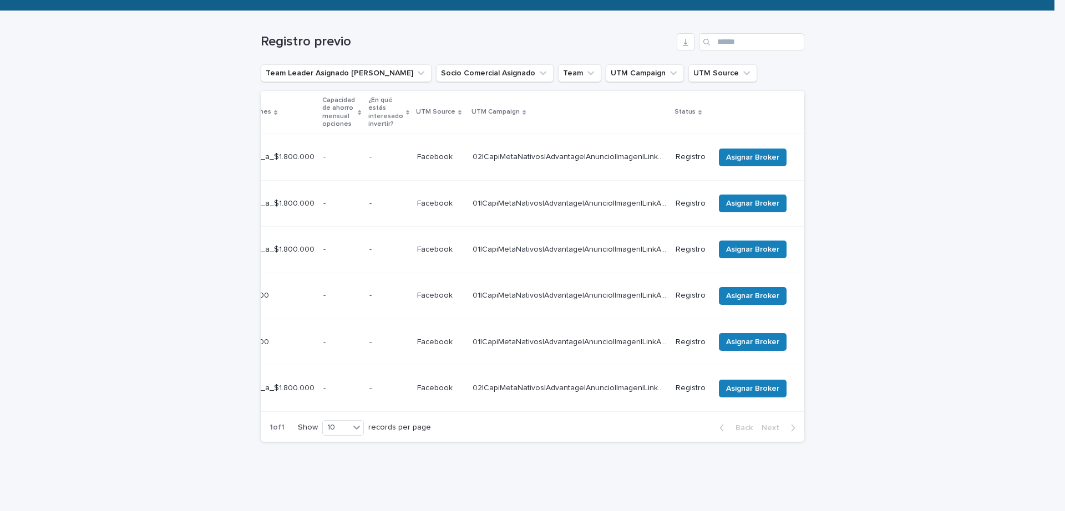
scroll to position [144, 0]
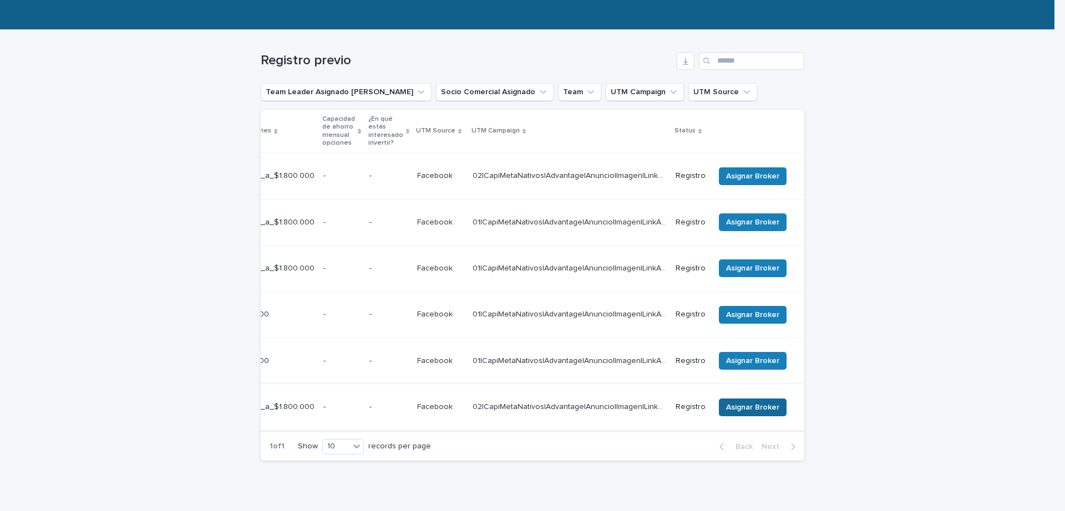
click at [760, 402] on span "Asignar Broker" at bounding box center [752, 407] width 53 height 11
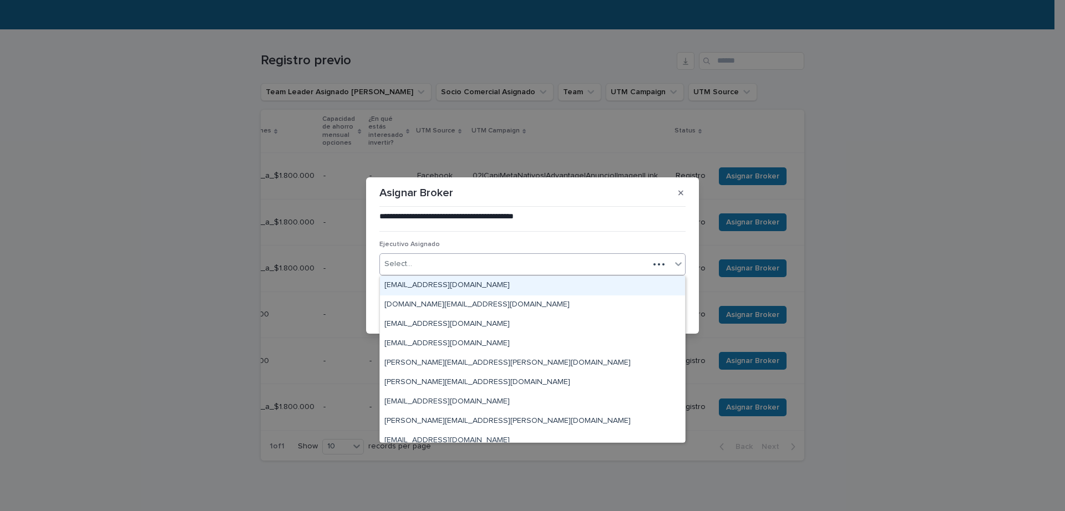
click at [487, 262] on div "Select..." at bounding box center [514, 264] width 269 height 18
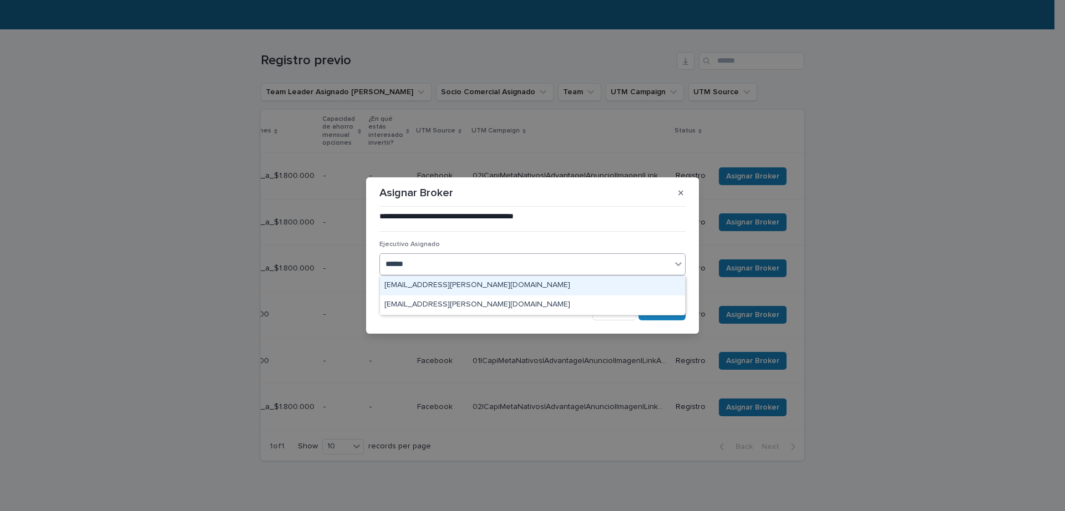
type input "*******"
click at [513, 279] on div "[EMAIL_ADDRESS][PERSON_NAME][DOMAIN_NAME]" at bounding box center [532, 285] width 305 height 19
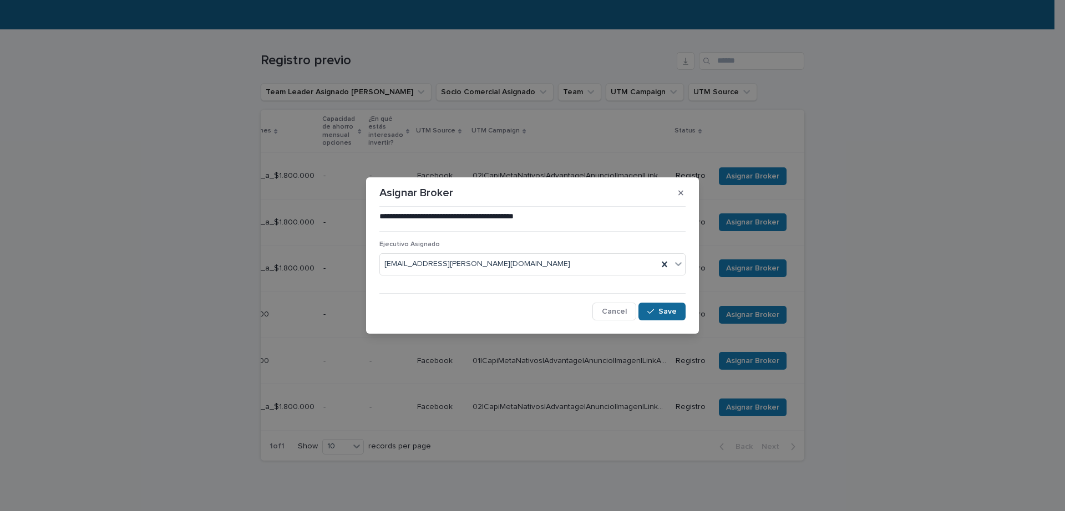
click at [671, 310] on span "Save" at bounding box center [667, 312] width 18 height 8
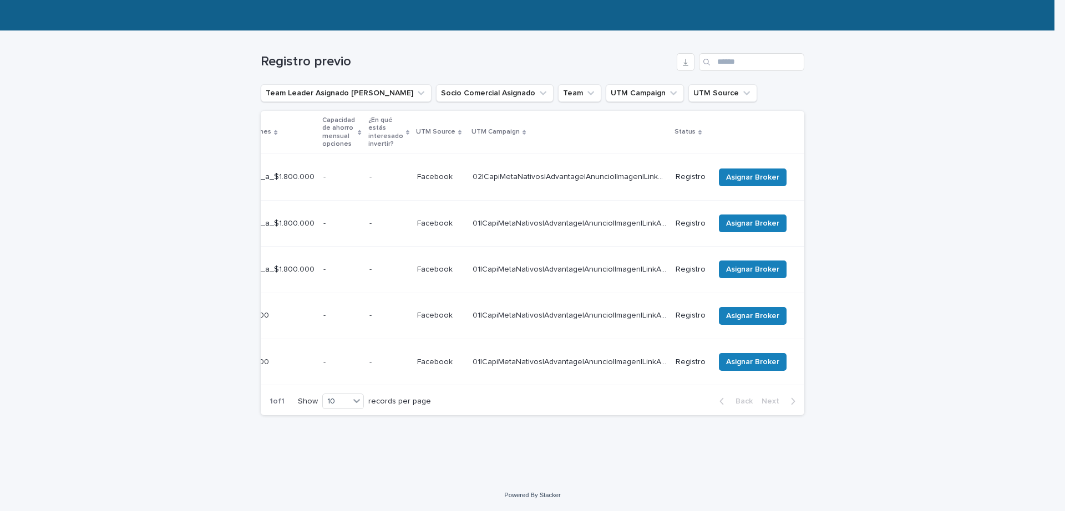
scroll to position [106, 0]
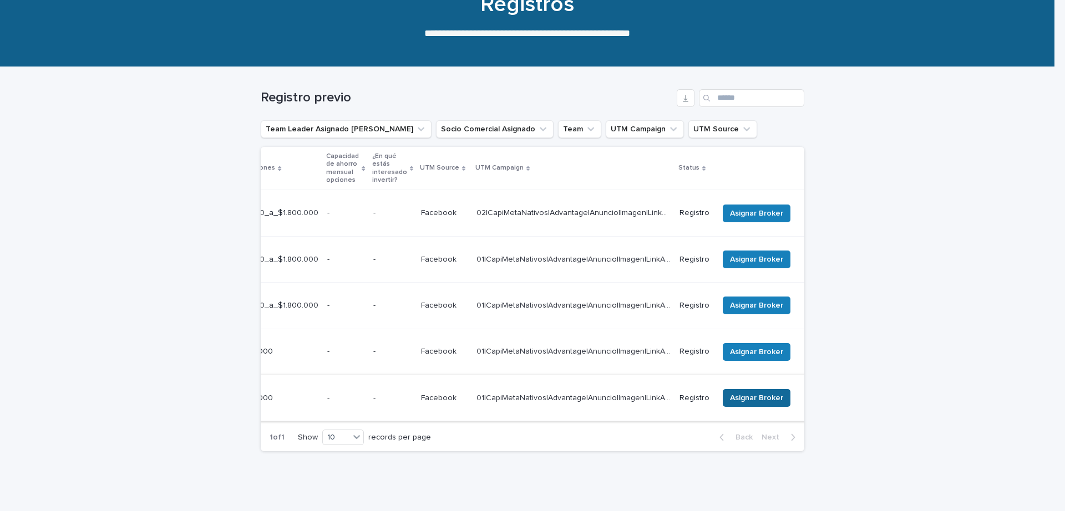
click at [754, 393] on span "Asignar Broker" at bounding box center [756, 398] width 53 height 11
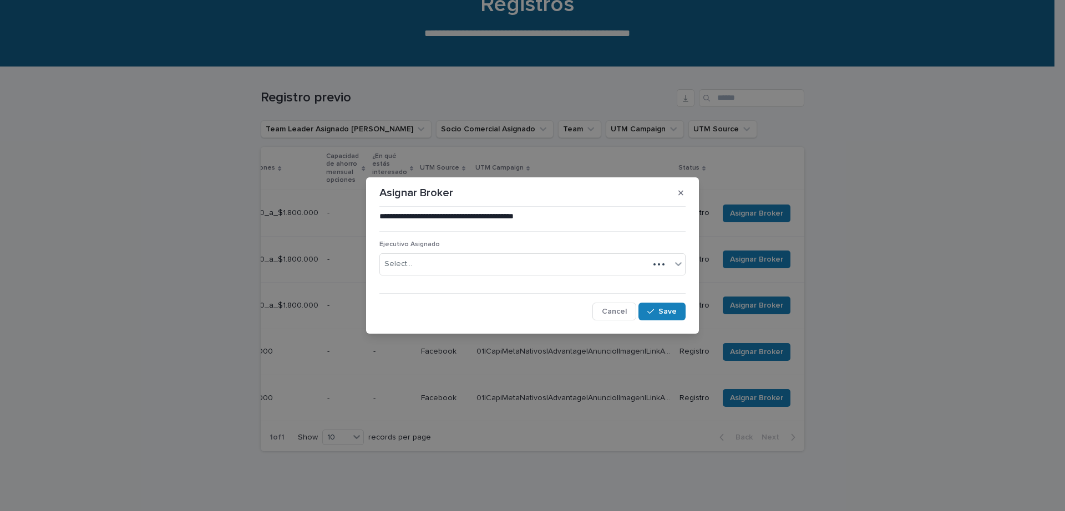
click at [529, 265] on div "Select..." at bounding box center [514, 264] width 269 height 18
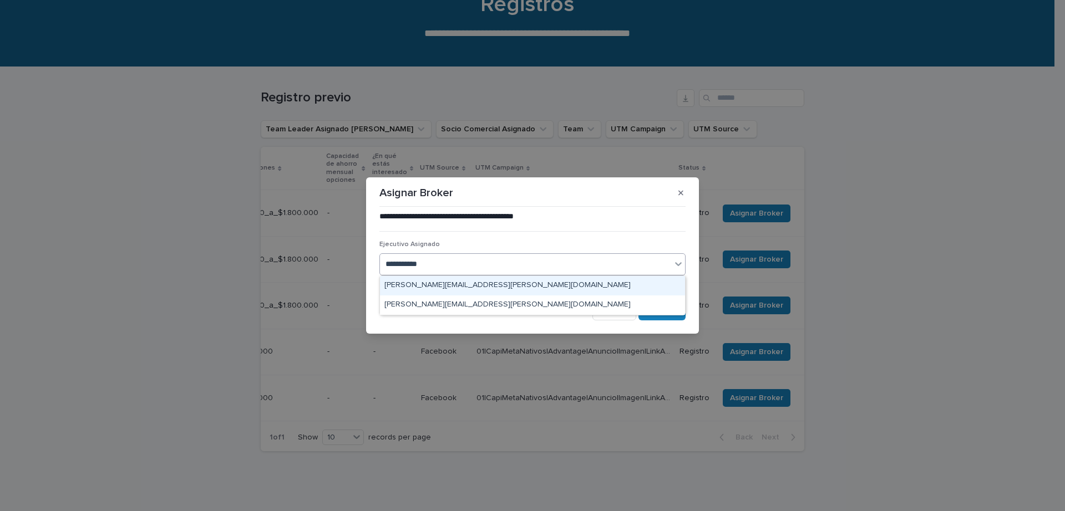
type input "**********"
click at [548, 280] on div "[PERSON_NAME][EMAIL_ADDRESS][PERSON_NAME][DOMAIN_NAME]" at bounding box center [532, 285] width 305 height 19
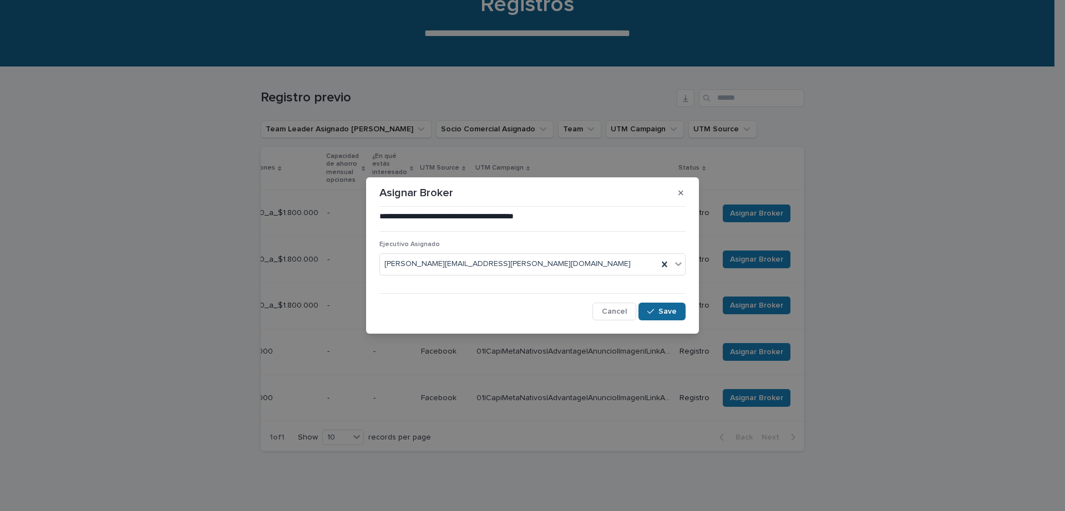
click at [669, 304] on button "Save" at bounding box center [661, 312] width 47 height 18
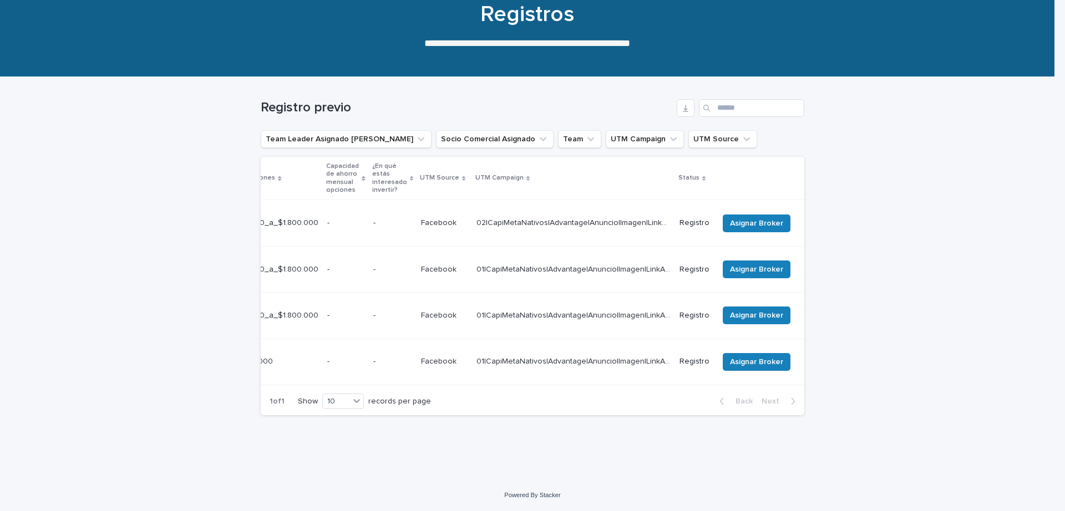
scroll to position [70, 0]
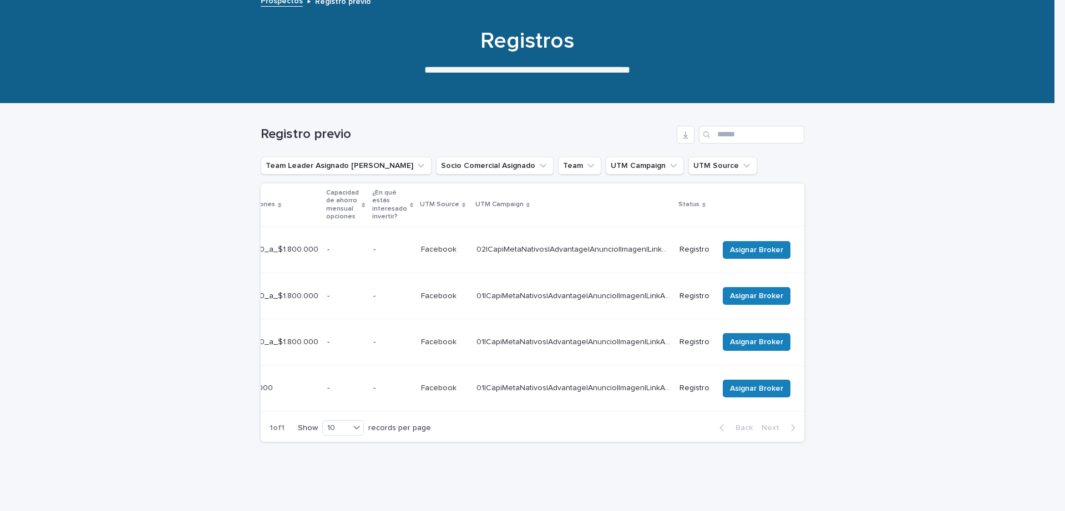
click at [675, 319] on td "Registro" at bounding box center [694, 342] width 39 height 46
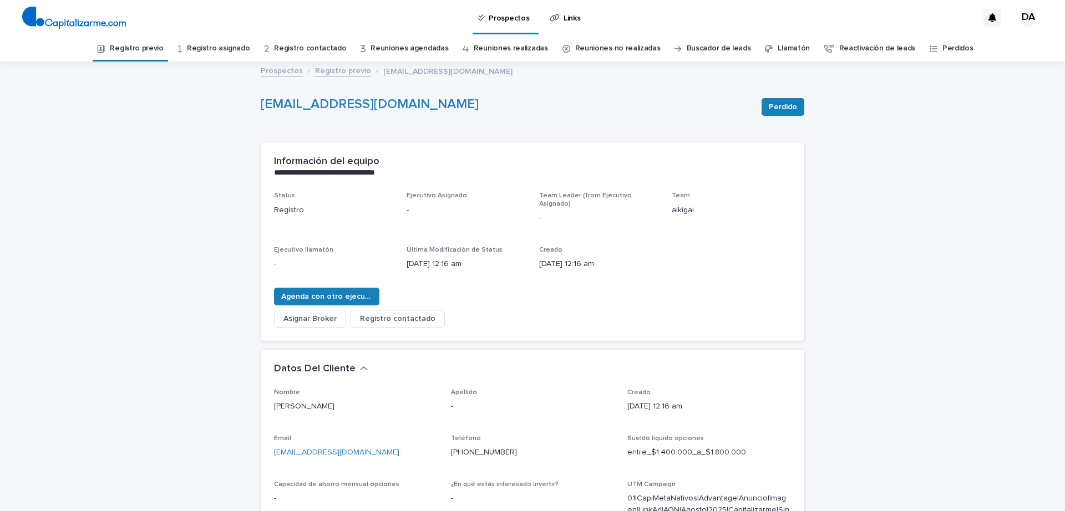
click at [139, 44] on link "Registro previo" at bounding box center [136, 48] width 53 height 26
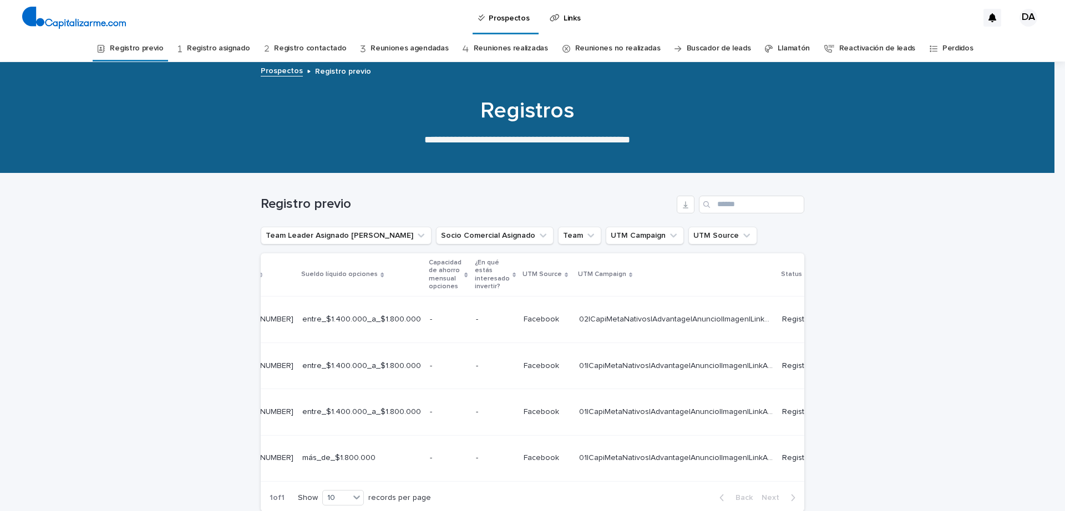
scroll to position [0, 380]
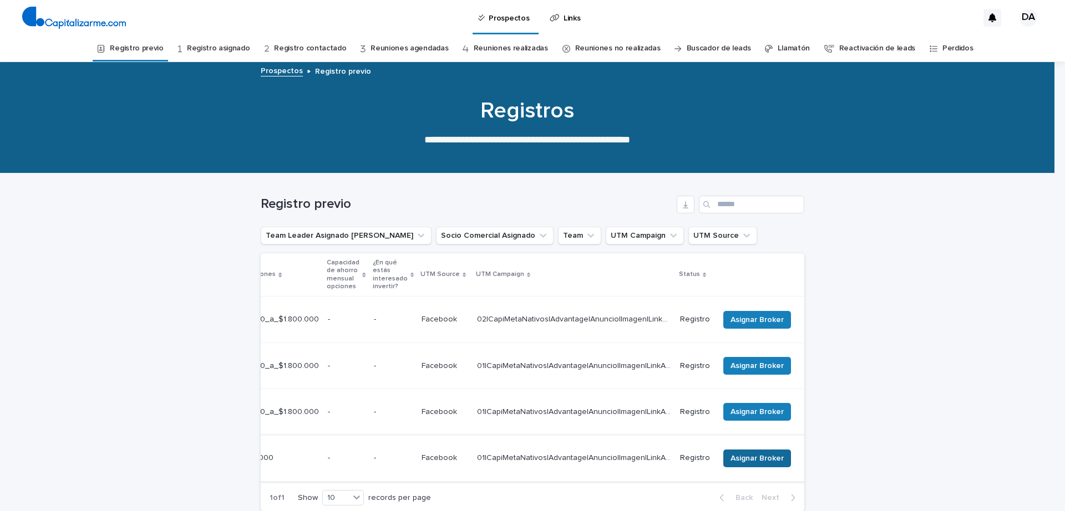
click at [761, 453] on span "Asignar Broker" at bounding box center [756, 458] width 53 height 11
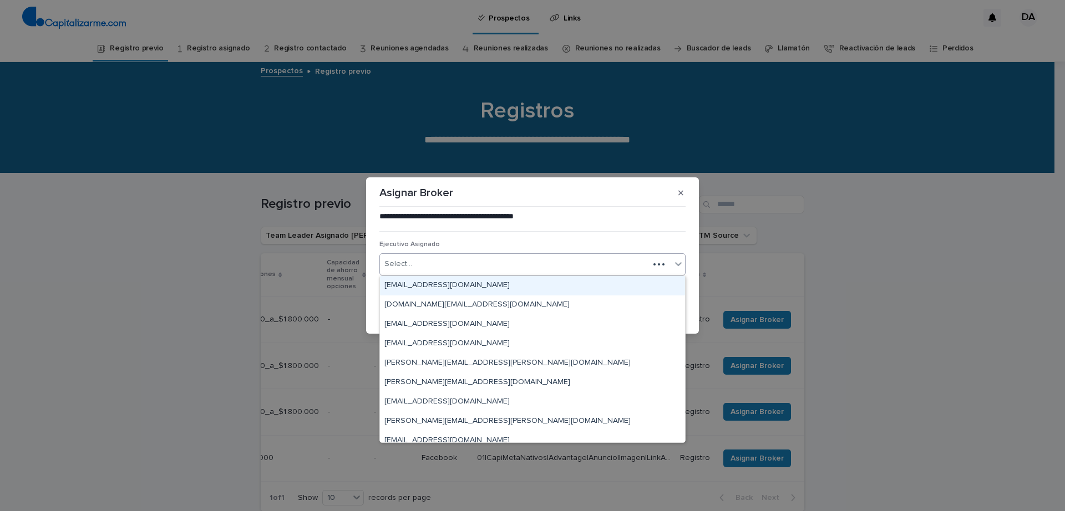
click at [597, 268] on div "Select..." at bounding box center [514, 264] width 269 height 18
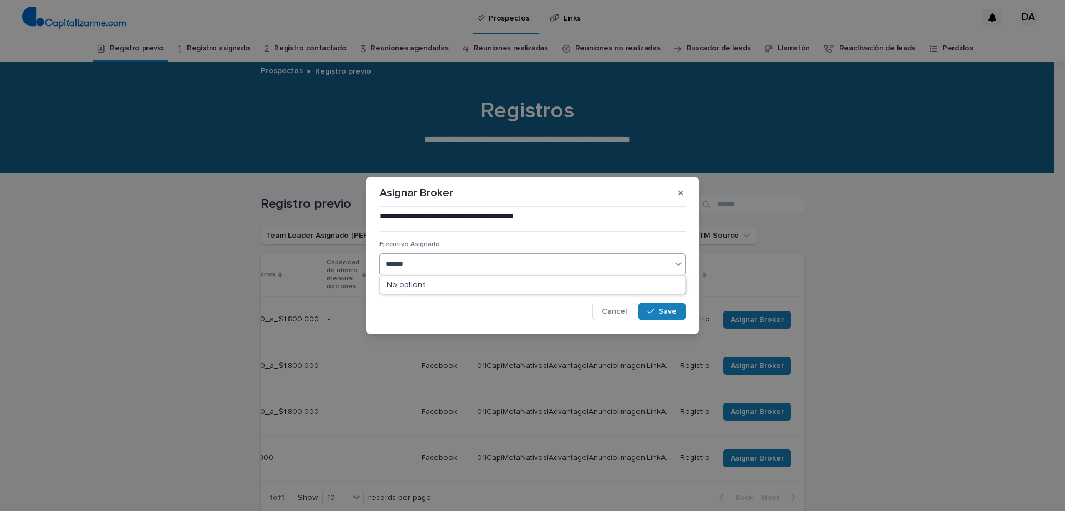
type input "*******"
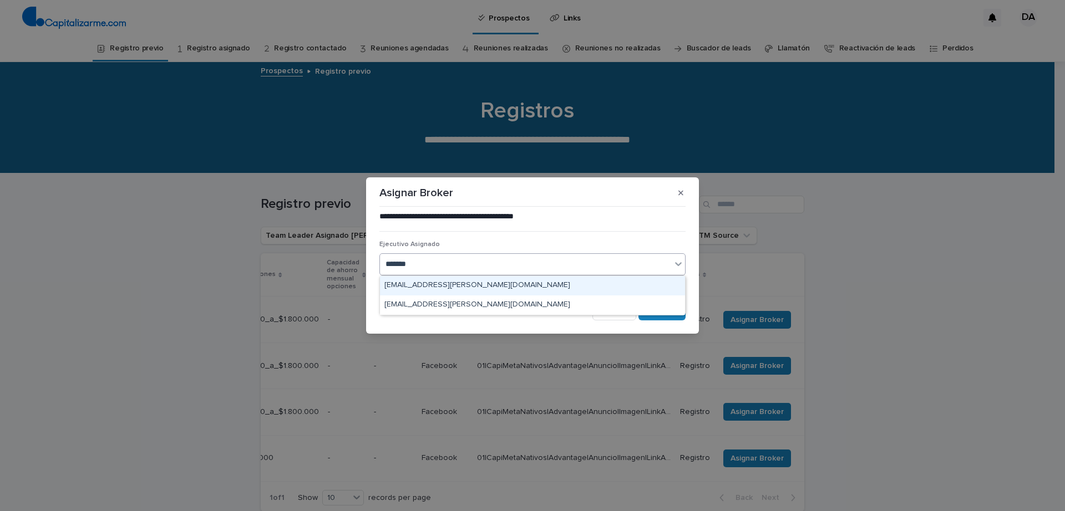
click at [599, 283] on div "[EMAIL_ADDRESS][PERSON_NAME][DOMAIN_NAME]" at bounding box center [532, 285] width 305 height 19
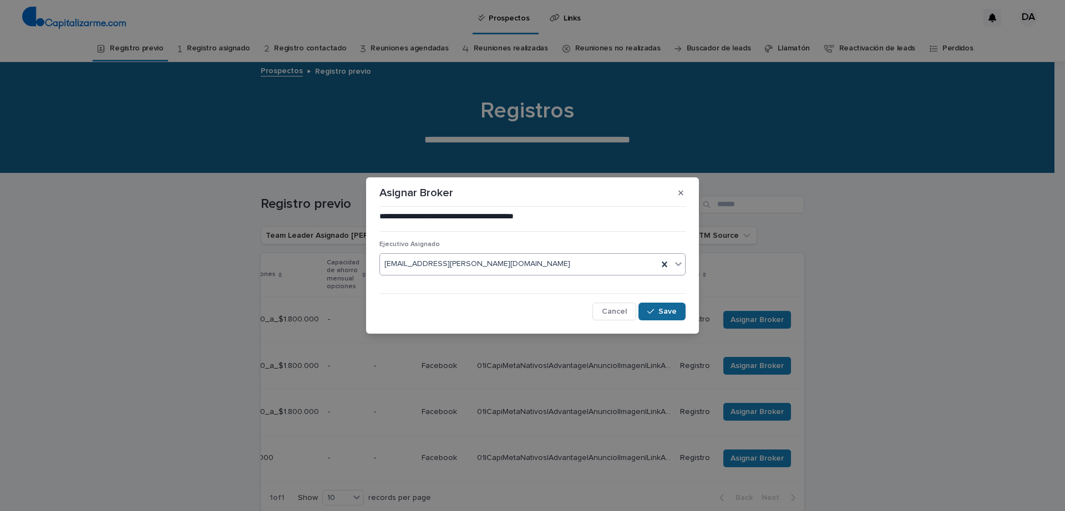
click at [670, 309] on span "Save" at bounding box center [667, 312] width 18 height 8
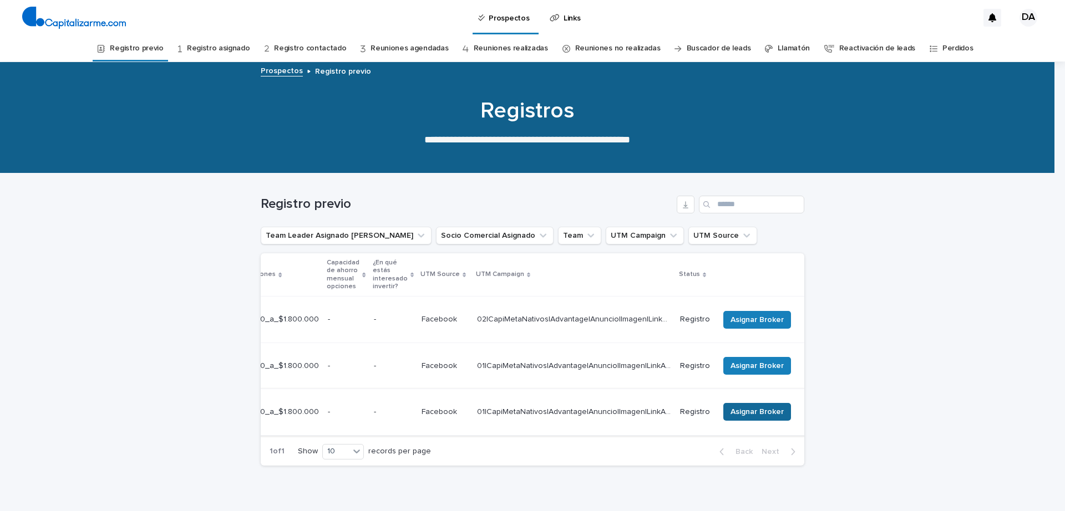
click at [742, 406] on span "Asignar Broker" at bounding box center [756, 411] width 53 height 11
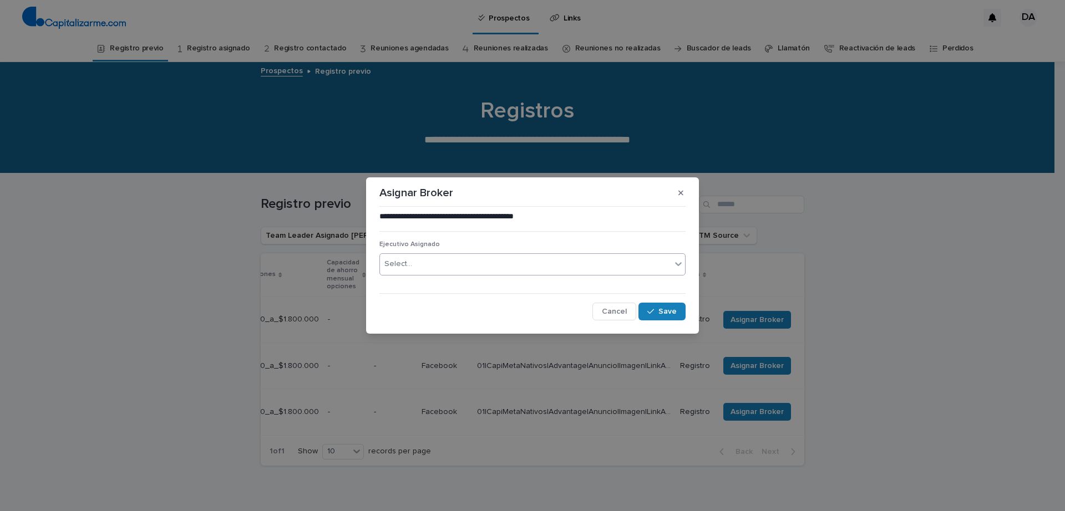
click at [593, 268] on div "Select..." at bounding box center [525, 264] width 291 height 18
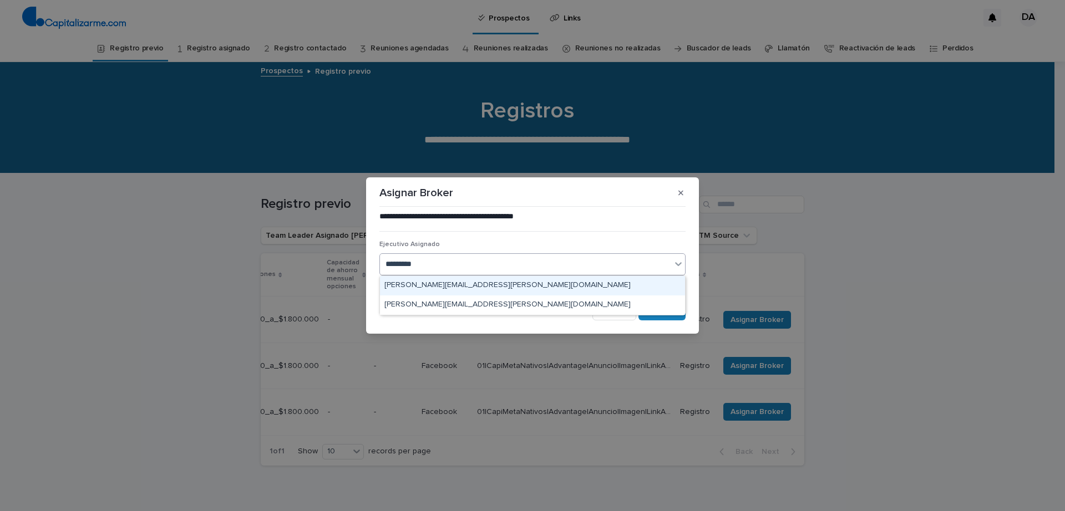
type input "**********"
click at [587, 284] on div "[PERSON_NAME][EMAIL_ADDRESS][PERSON_NAME][DOMAIN_NAME]" at bounding box center [532, 285] width 305 height 19
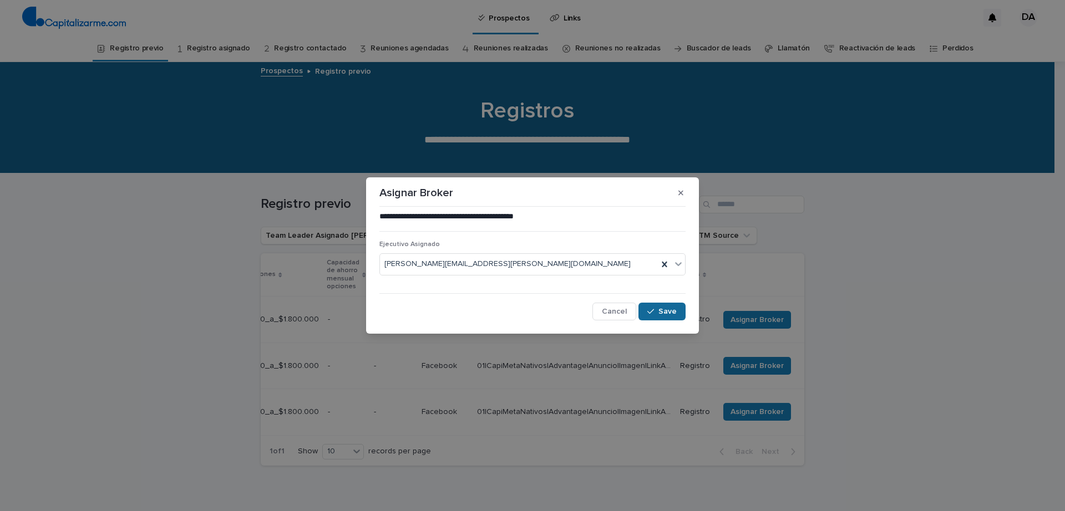
click at [663, 313] on span "Save" at bounding box center [667, 312] width 18 height 8
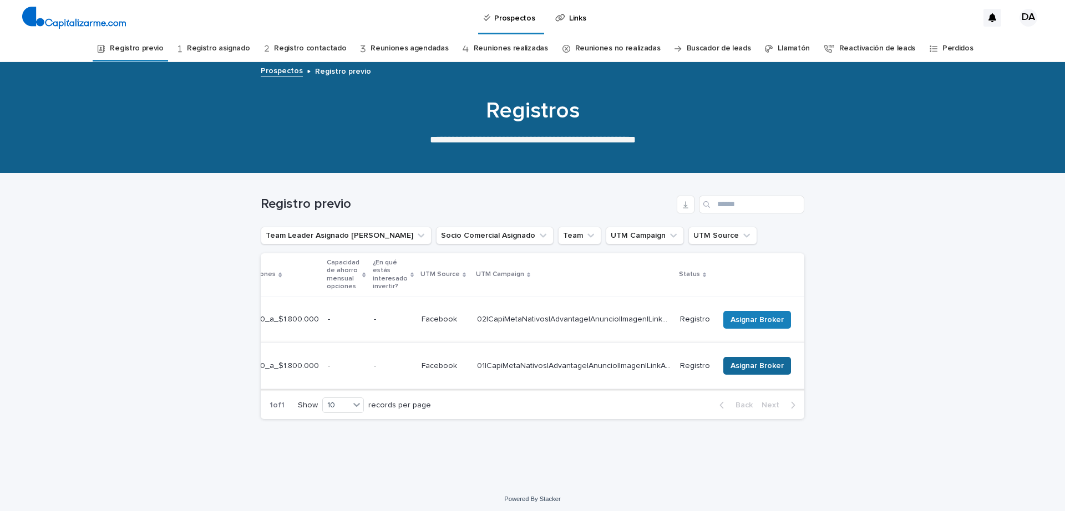
click at [753, 360] on span "Asignar Broker" at bounding box center [756, 365] width 53 height 11
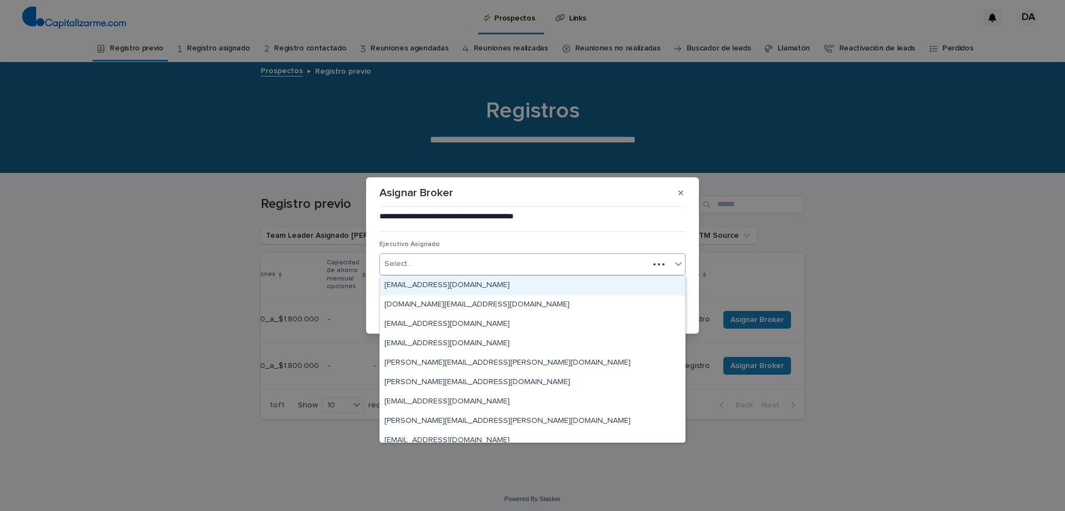
click at [567, 269] on div "Select..." at bounding box center [514, 264] width 269 height 18
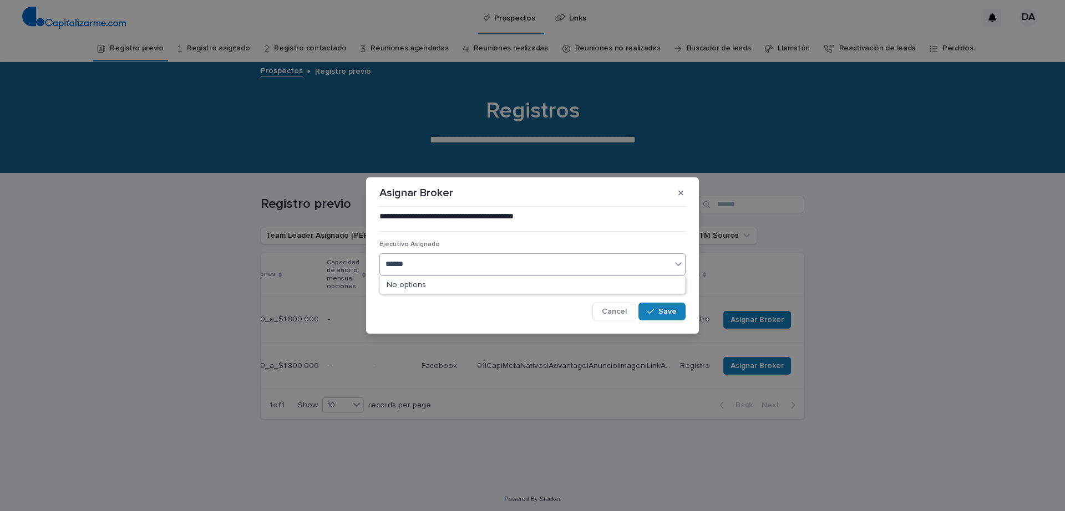
type input "*******"
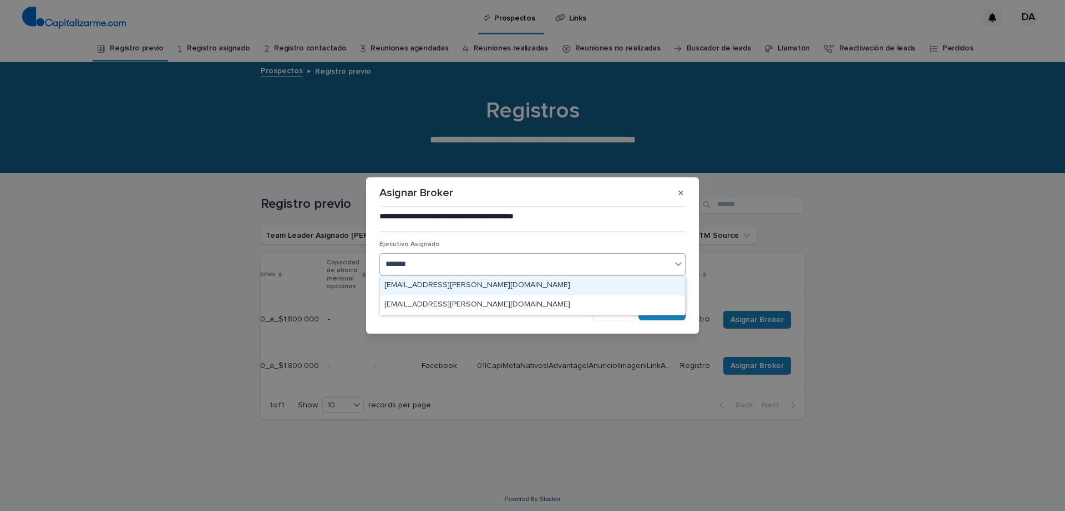
click at [563, 287] on div "[EMAIL_ADDRESS][PERSON_NAME][DOMAIN_NAME]" at bounding box center [532, 285] width 305 height 19
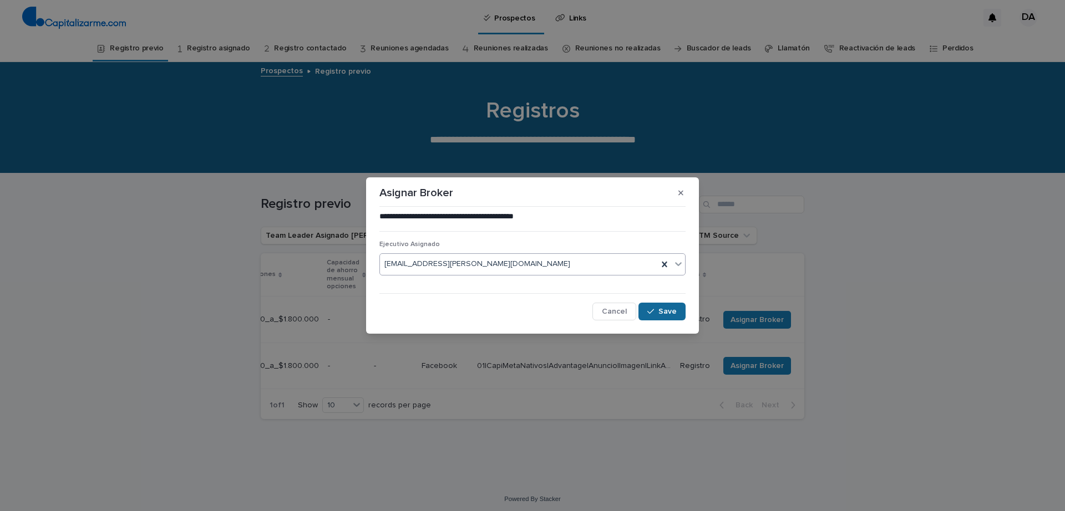
click at [669, 318] on button "Save" at bounding box center [661, 312] width 47 height 18
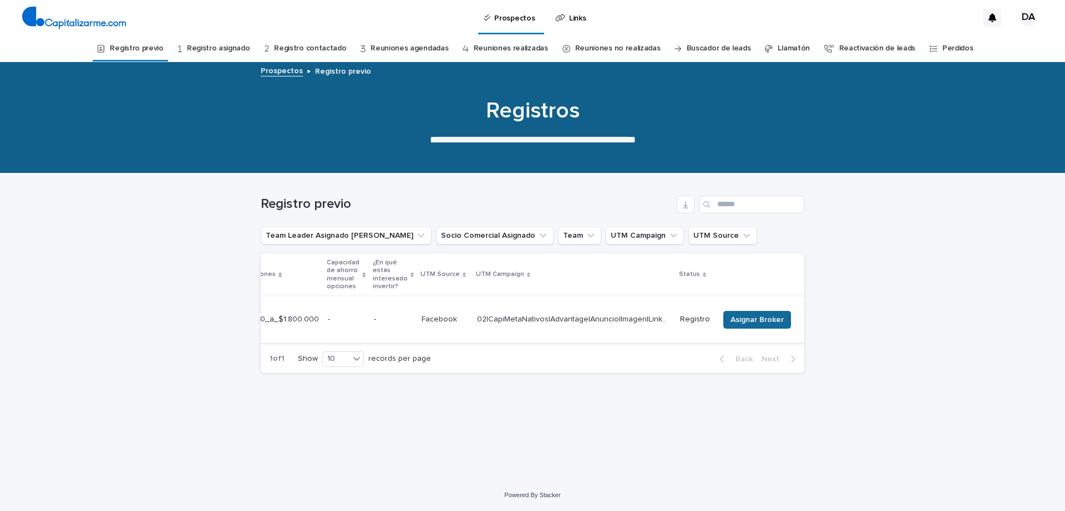
scroll to position [0, 365]
click at [751, 319] on span "Asignar Broker" at bounding box center [771, 319] width 53 height 11
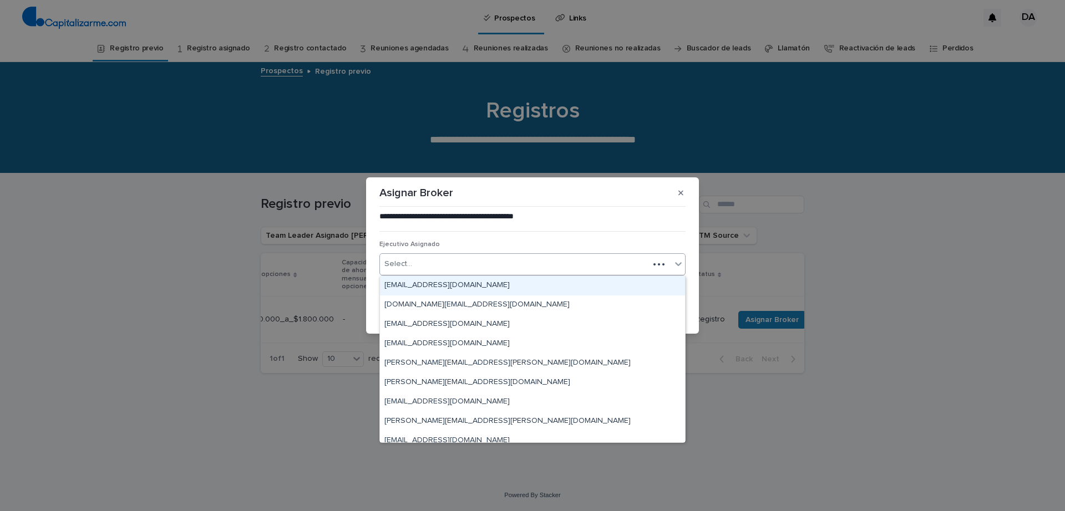
click at [594, 266] on div "Select..." at bounding box center [514, 264] width 269 height 18
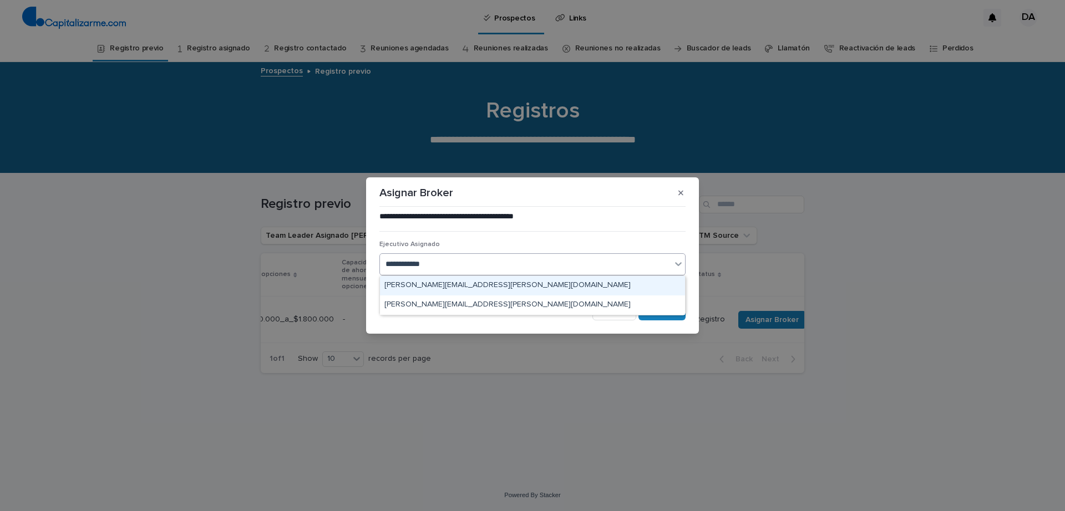
type input "**********"
click at [595, 291] on div "[PERSON_NAME][EMAIL_ADDRESS][PERSON_NAME][DOMAIN_NAME]" at bounding box center [532, 285] width 305 height 19
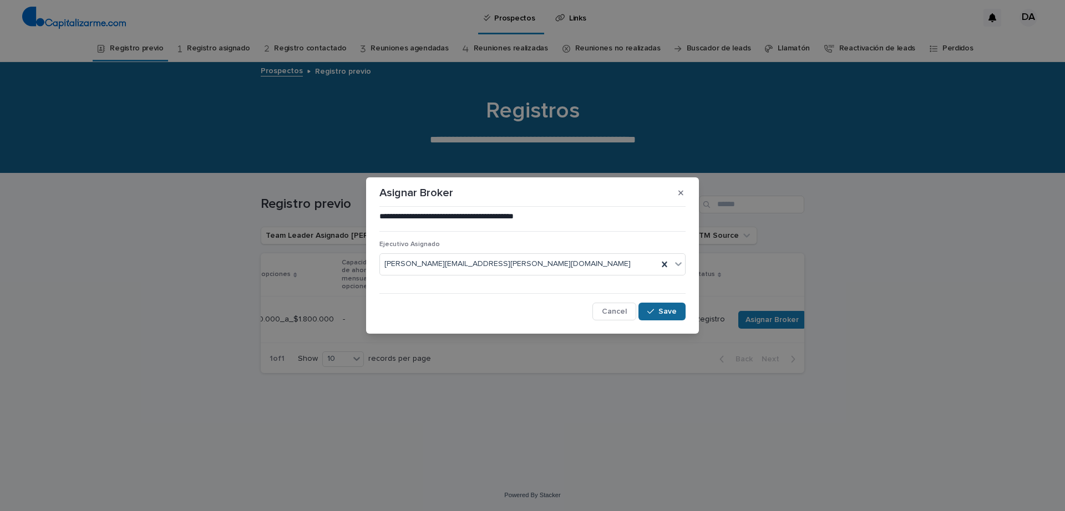
click at [657, 314] on div "button" at bounding box center [652, 312] width 11 height 8
